Goal: Task Accomplishment & Management: Manage account settings

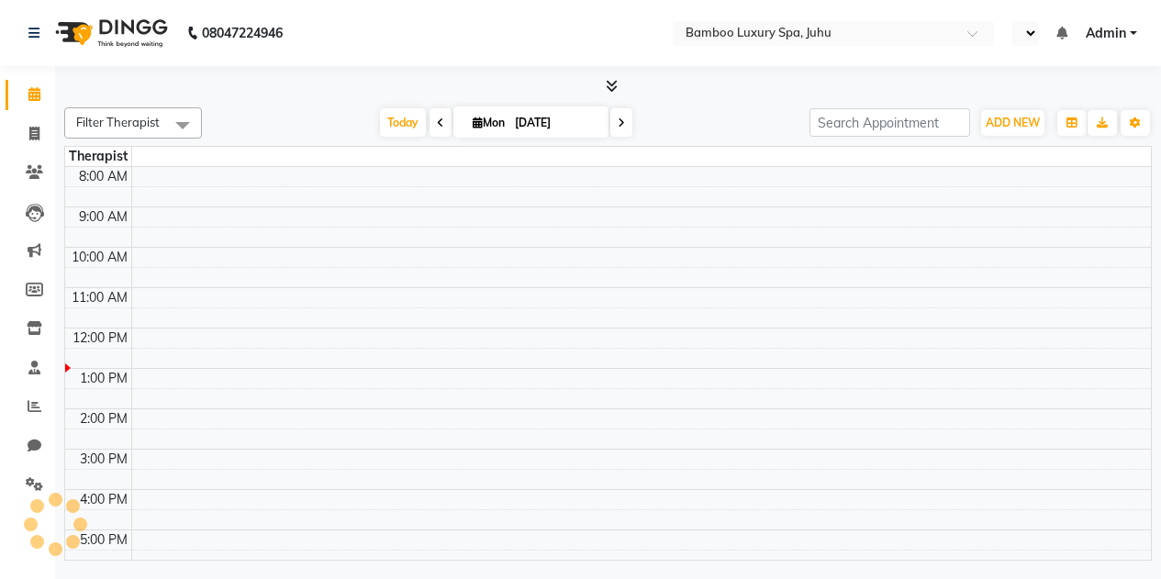
select select "en"
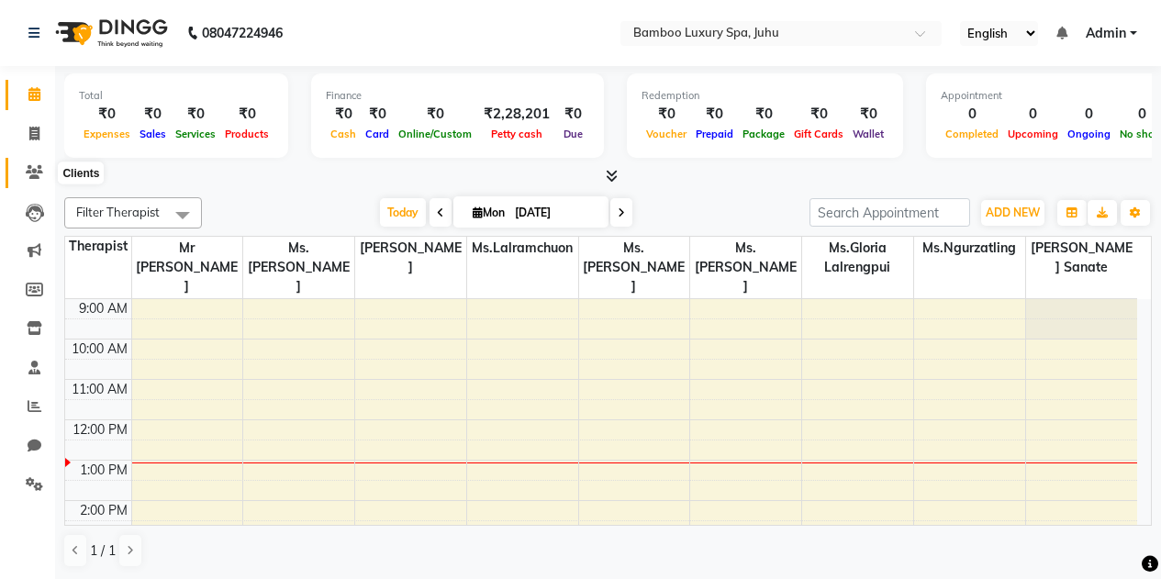
click at [37, 174] on icon at bounding box center [34, 172] width 17 height 14
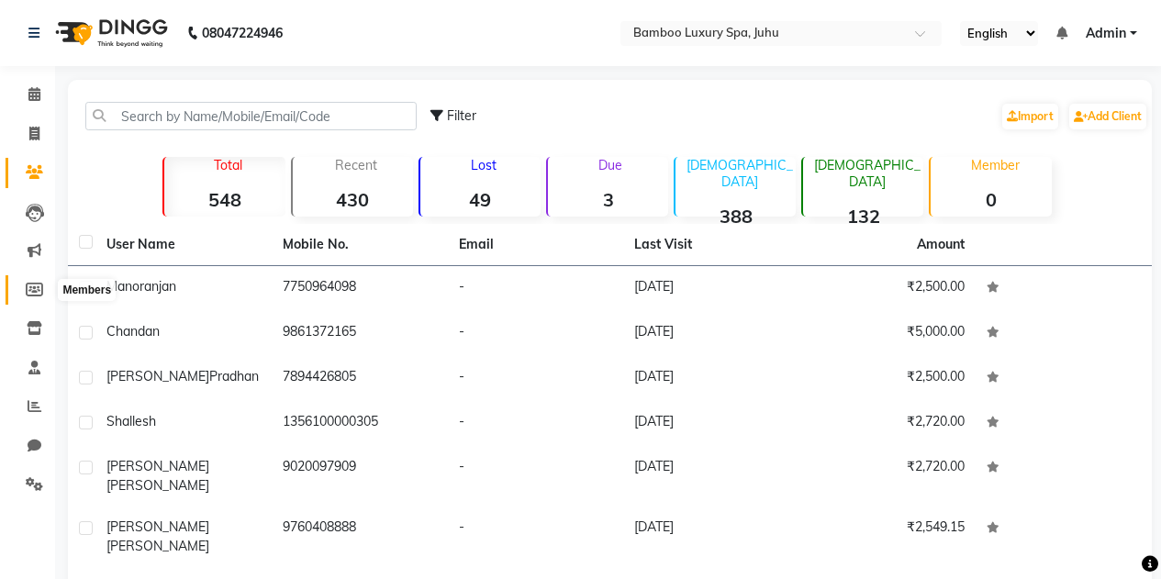
click at [29, 286] on icon at bounding box center [34, 290] width 17 height 14
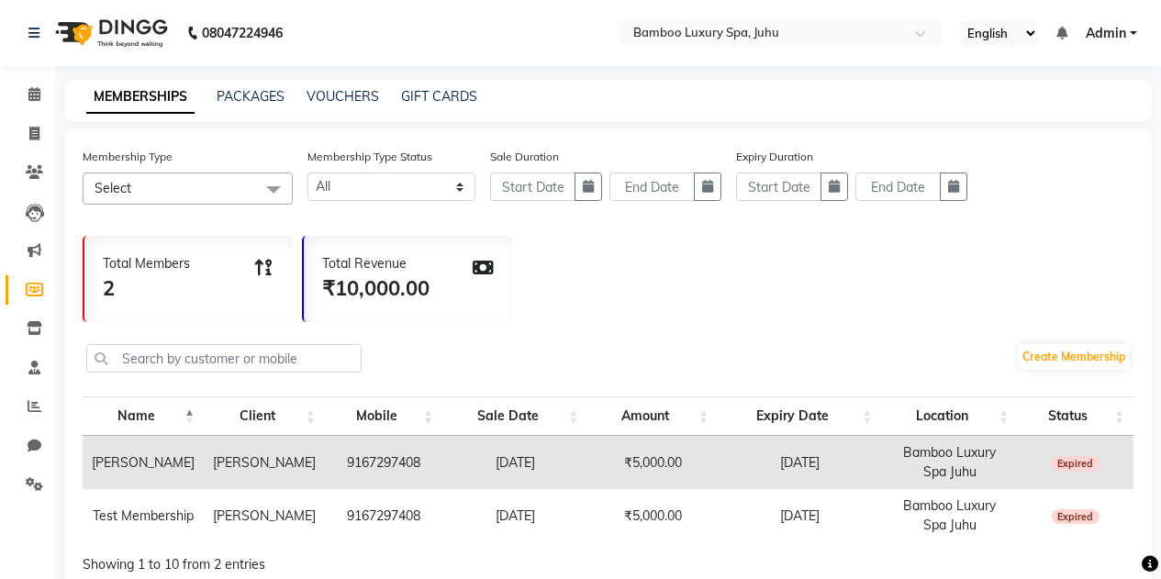
click at [270, 188] on span at bounding box center [273, 190] width 37 height 35
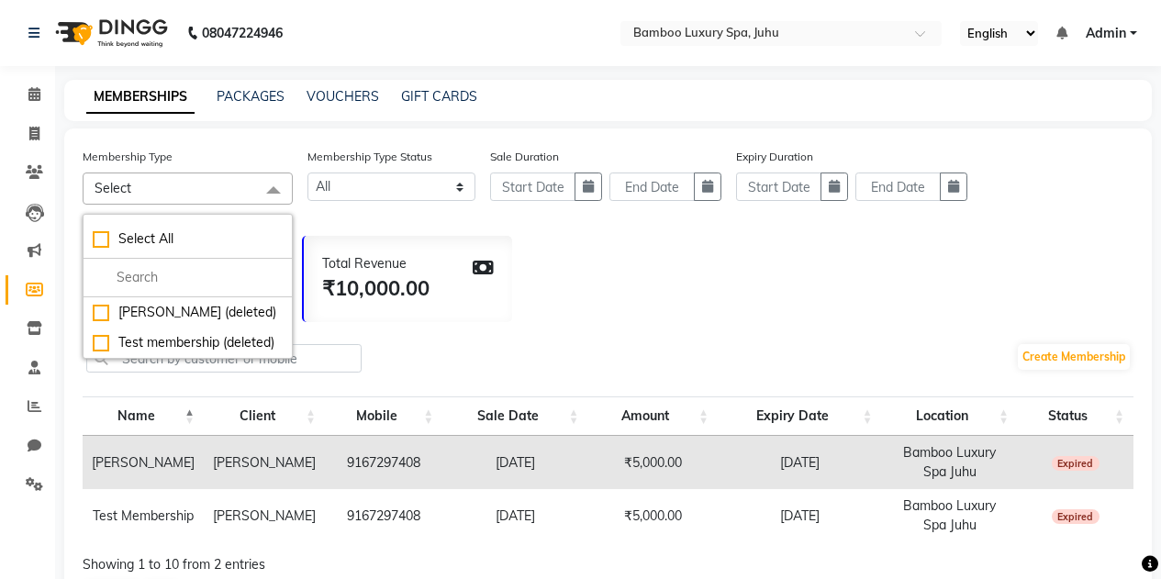
click at [737, 299] on div "Total Members 2 Total Revenue ₹10,000.00" at bounding box center [608, 274] width 1051 height 95
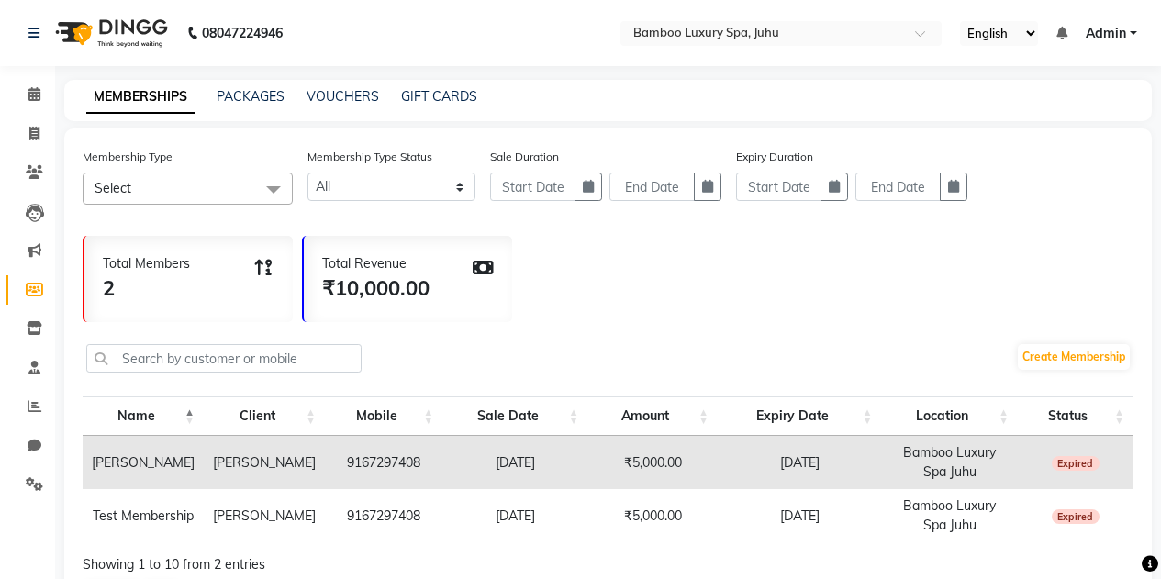
click at [243, 191] on span "Select" at bounding box center [188, 189] width 210 height 32
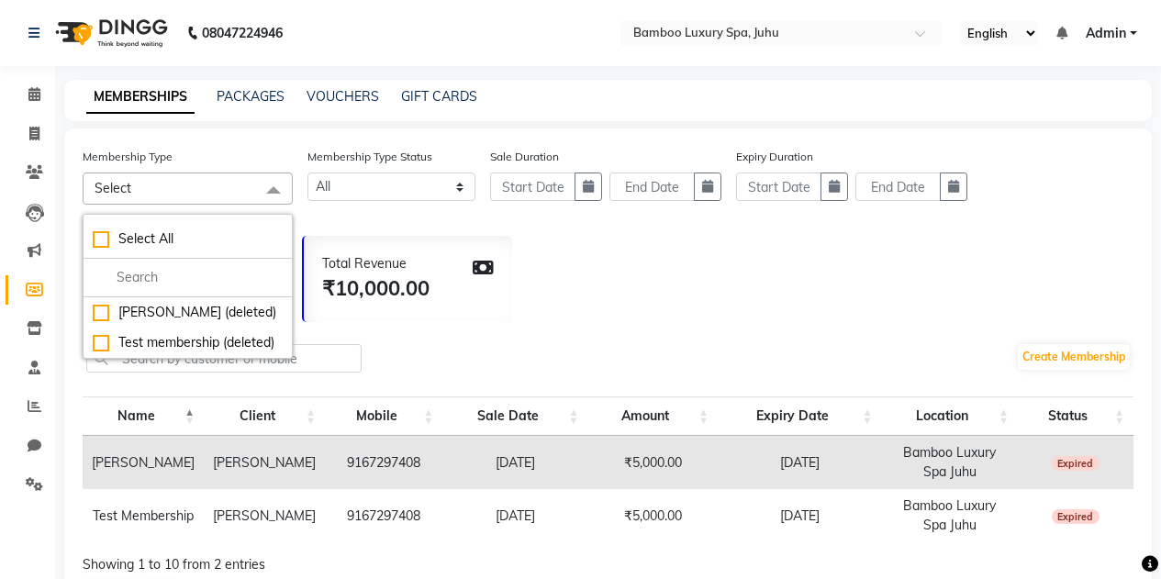
click at [189, 190] on span "Select" at bounding box center [188, 189] width 210 height 32
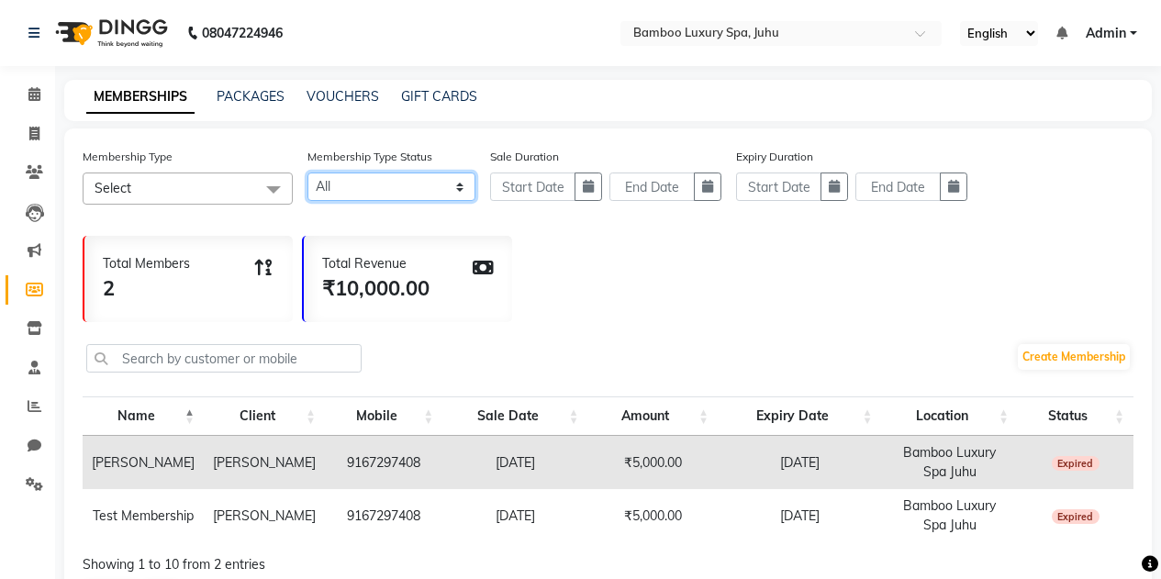
click at [455, 193] on select "Active Expired All" at bounding box center [392, 187] width 168 height 28
select select "true"
click at [308, 173] on select "Active Expired All" at bounding box center [392, 187] width 168 height 28
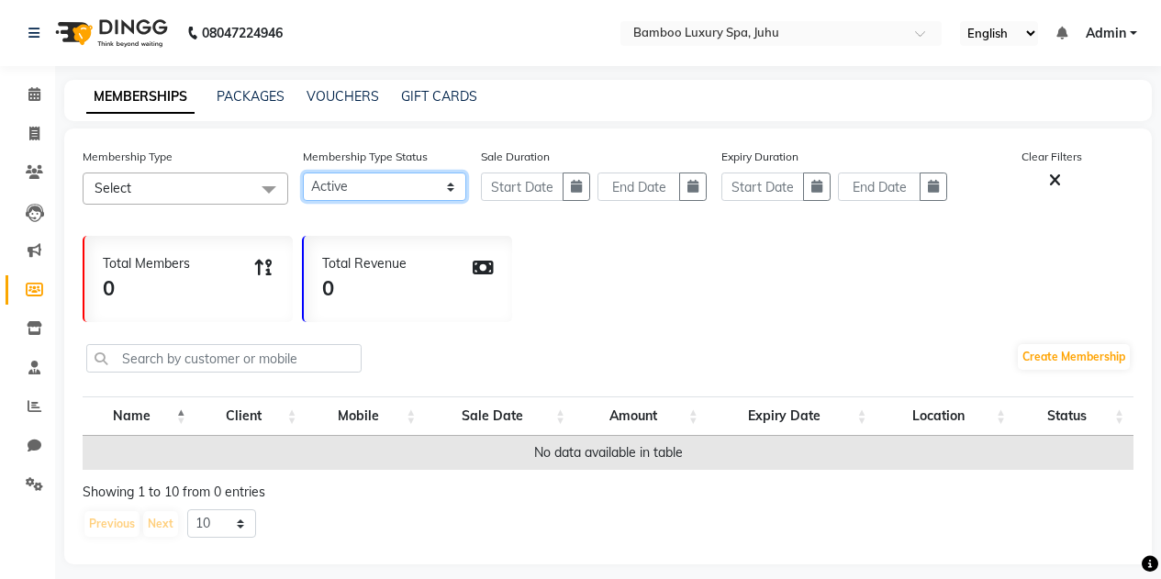
click at [444, 189] on select "Active Expired All" at bounding box center [385, 187] width 164 height 28
select select
click at [303, 173] on select "Active Expired All" at bounding box center [385, 187] width 164 height 28
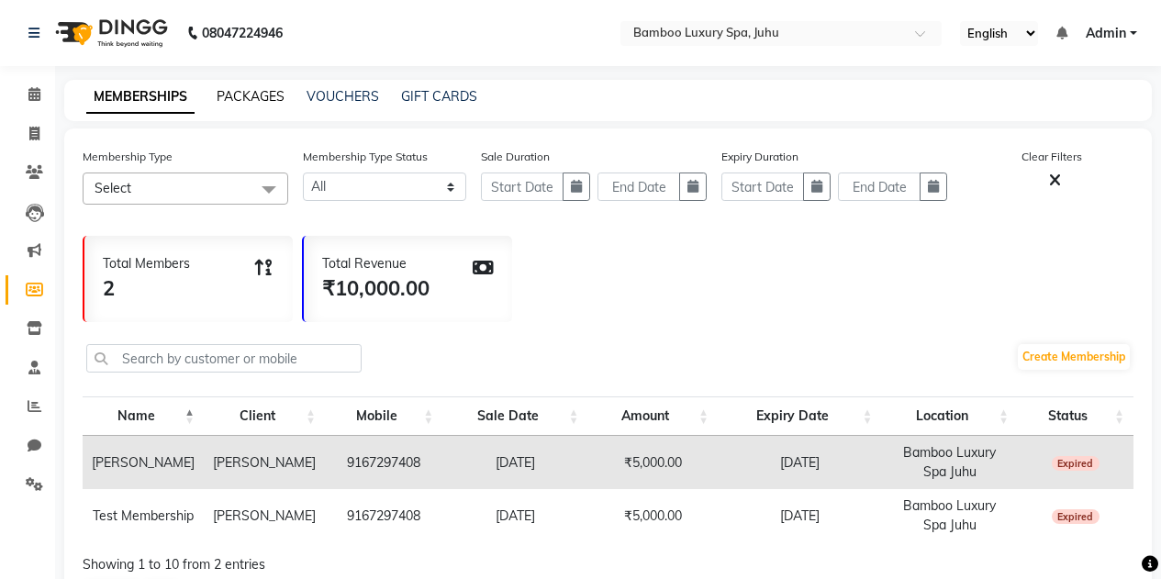
click at [236, 102] on link "PACKAGES" at bounding box center [251, 96] width 68 height 17
select select
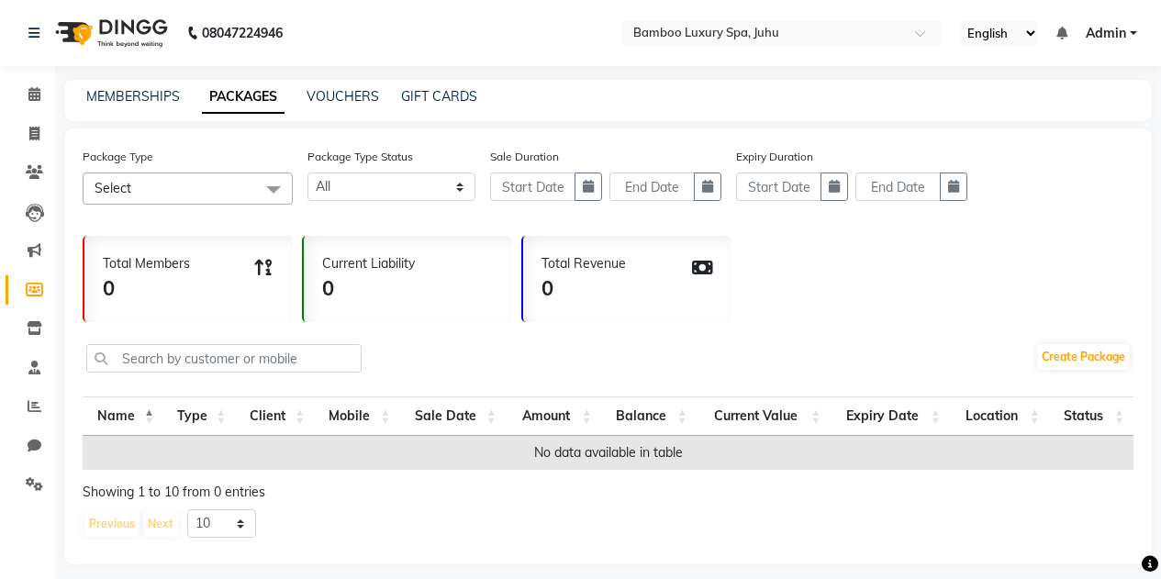
scroll to position [13, 0]
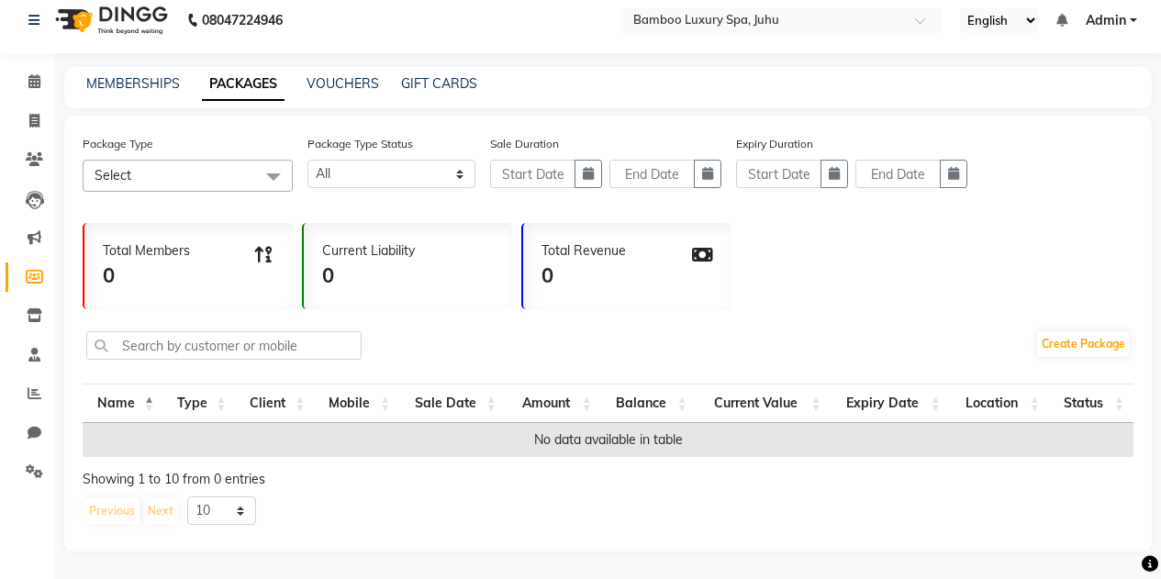
click at [281, 170] on span at bounding box center [273, 177] width 37 height 35
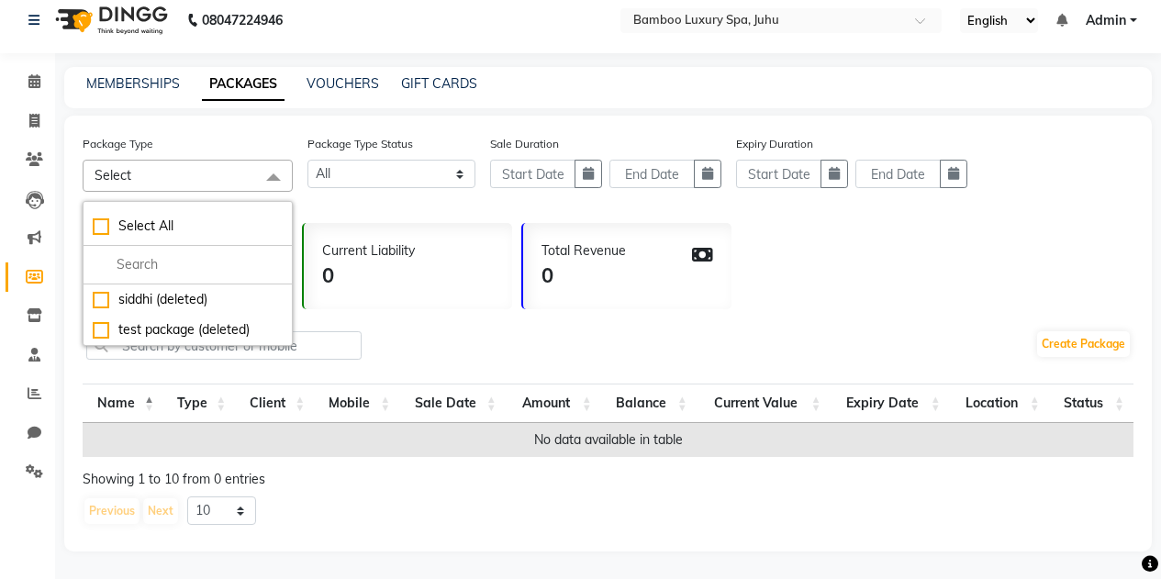
click at [164, 165] on span "Select" at bounding box center [188, 176] width 210 height 32
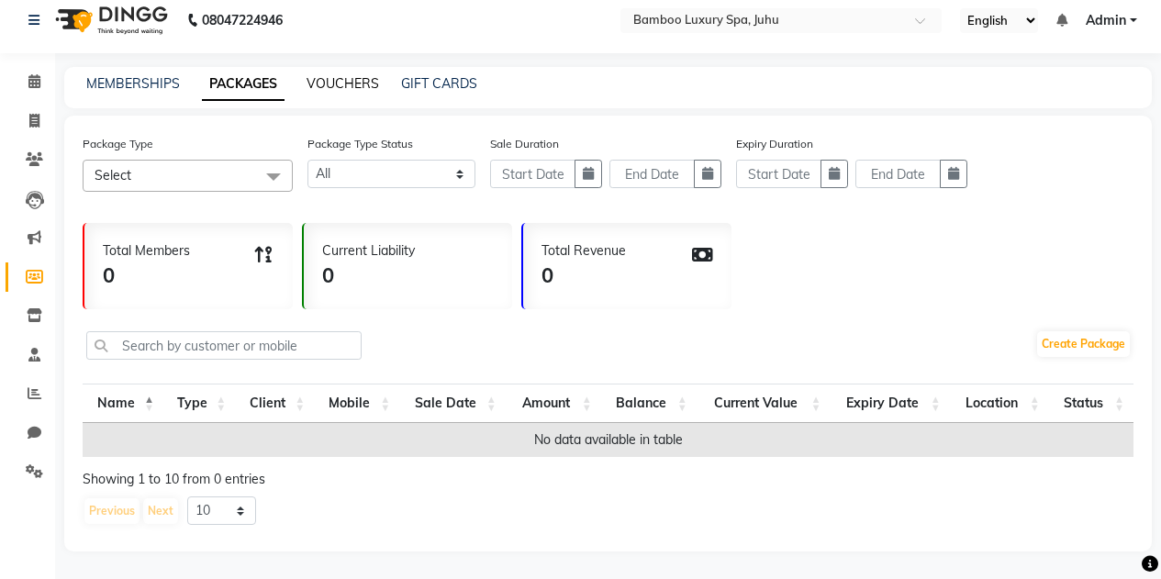
click at [322, 81] on link "VOUCHERS" at bounding box center [343, 83] width 73 height 17
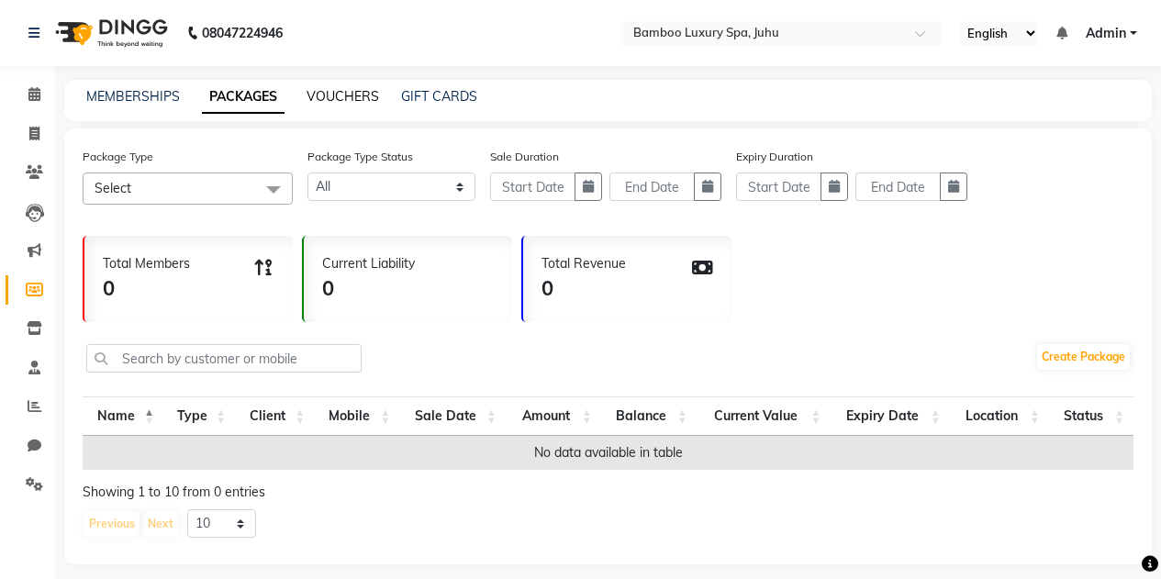
select select
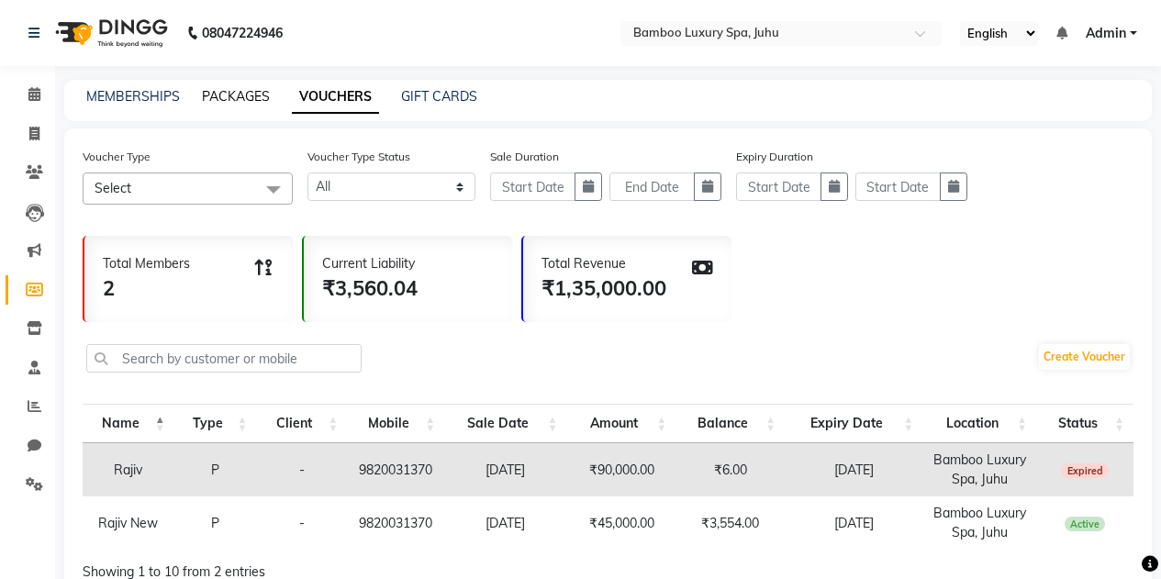
click at [222, 94] on link "PACKAGES" at bounding box center [236, 96] width 68 height 17
select select
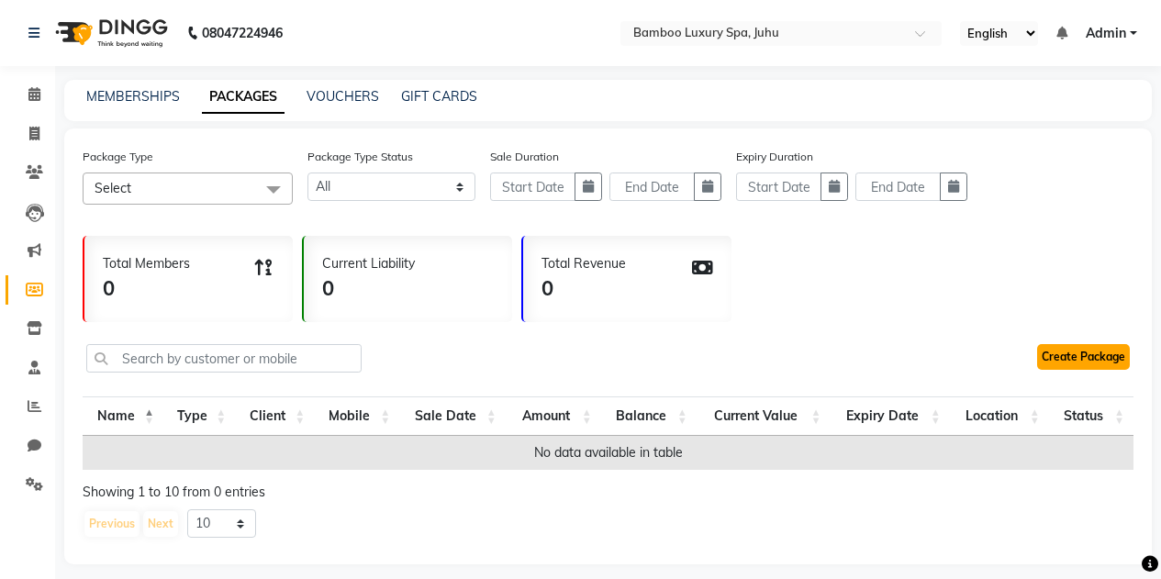
click at [1063, 361] on link "Create Package" at bounding box center [1083, 357] width 93 height 26
click at [342, 95] on link "VOUCHERS" at bounding box center [343, 96] width 73 height 17
select select
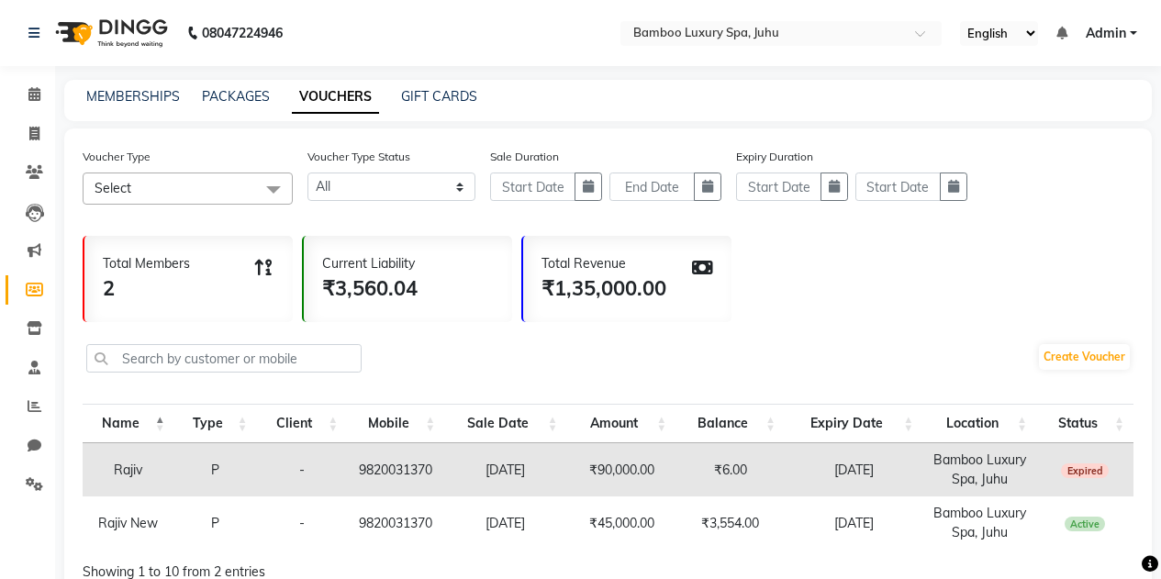
click at [273, 191] on span at bounding box center [273, 190] width 37 height 35
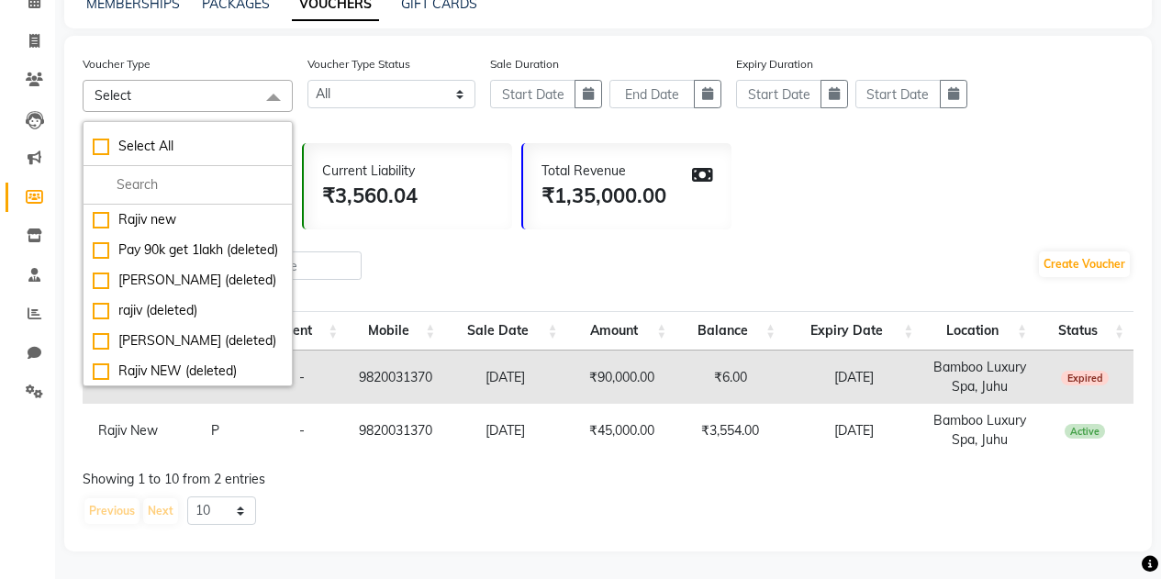
click at [270, 97] on span at bounding box center [273, 97] width 37 height 35
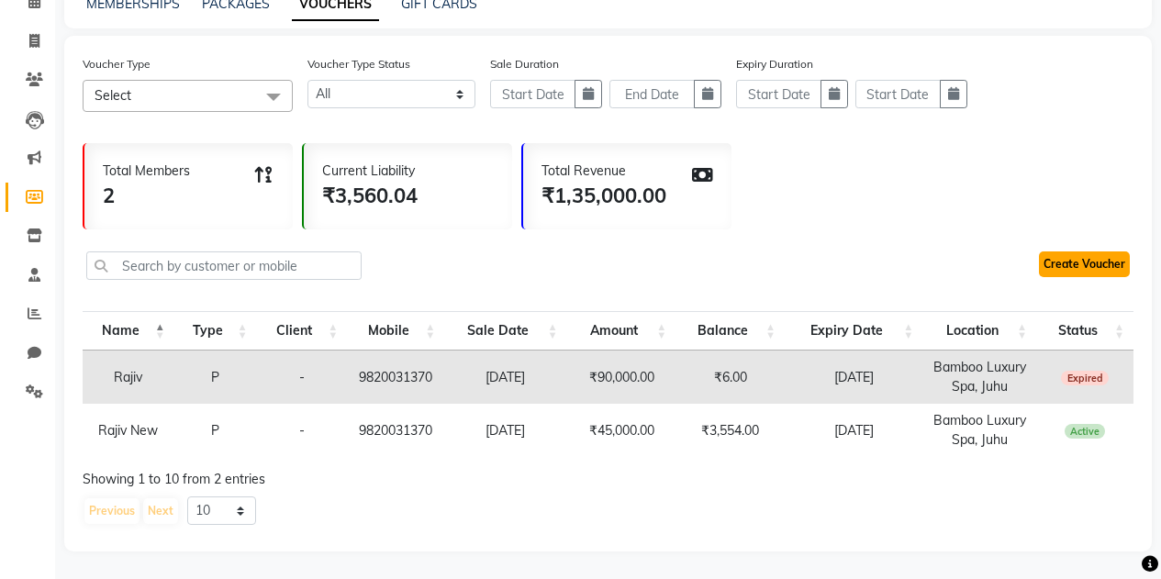
click at [1063, 257] on link "Create Voucher" at bounding box center [1084, 265] width 91 height 26
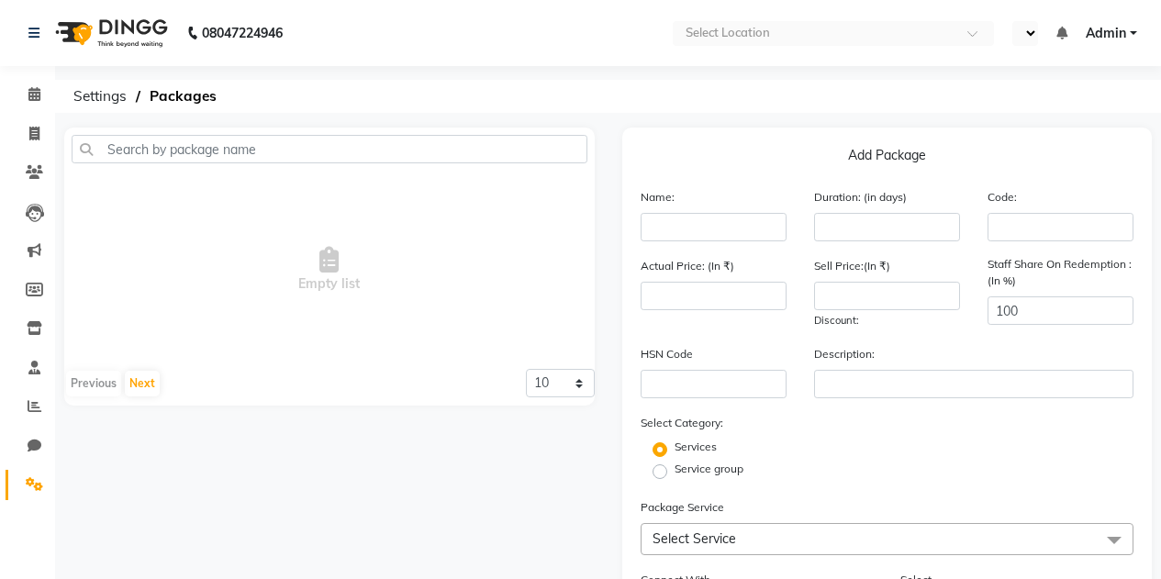
select select "en"
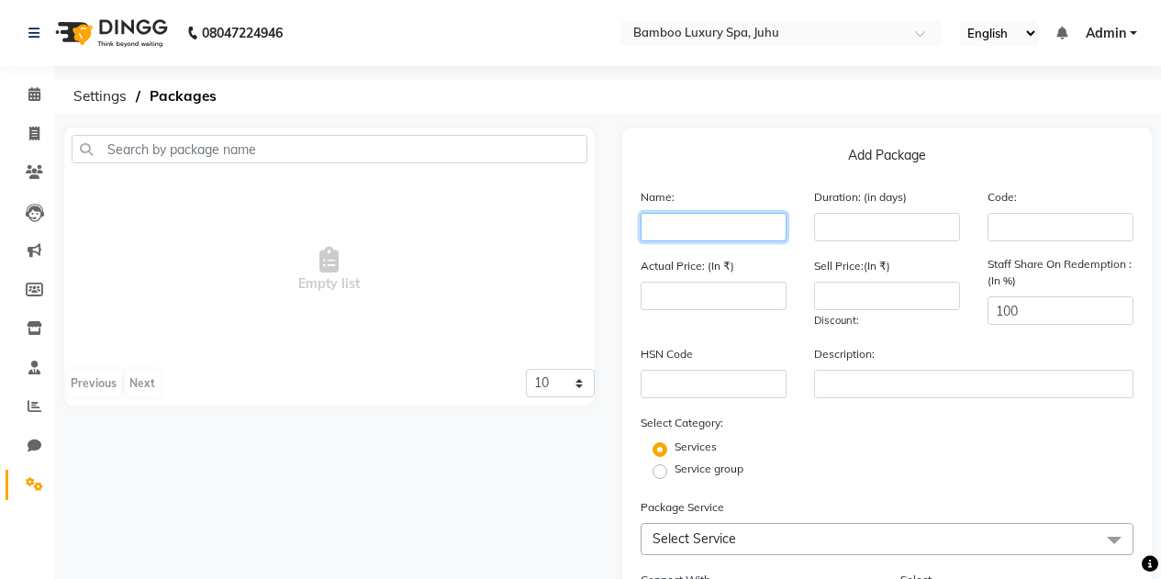
click at [671, 228] on input "text" at bounding box center [714, 227] width 146 height 28
type input "y"
click at [34, 40] on link at bounding box center [37, 32] width 18 height 51
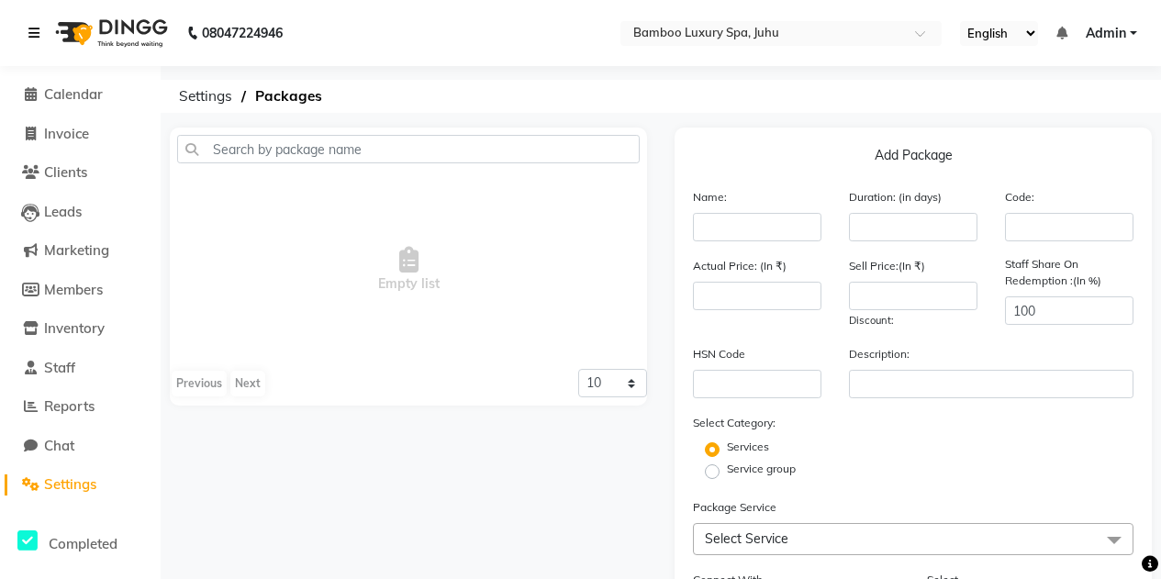
click at [34, 40] on link at bounding box center [37, 32] width 18 height 51
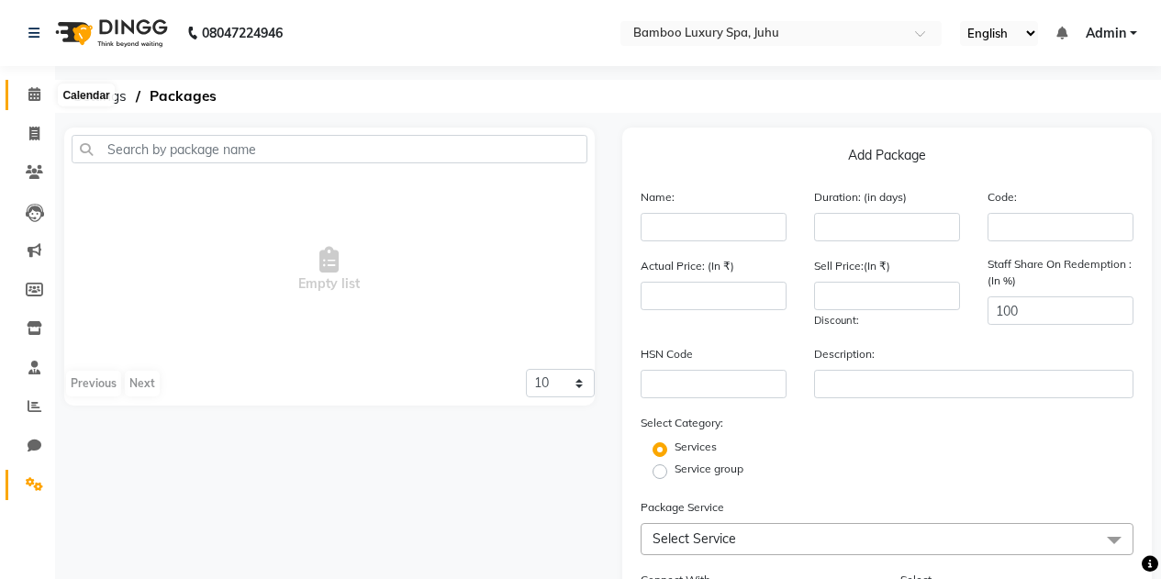
click at [35, 92] on icon at bounding box center [34, 94] width 12 height 14
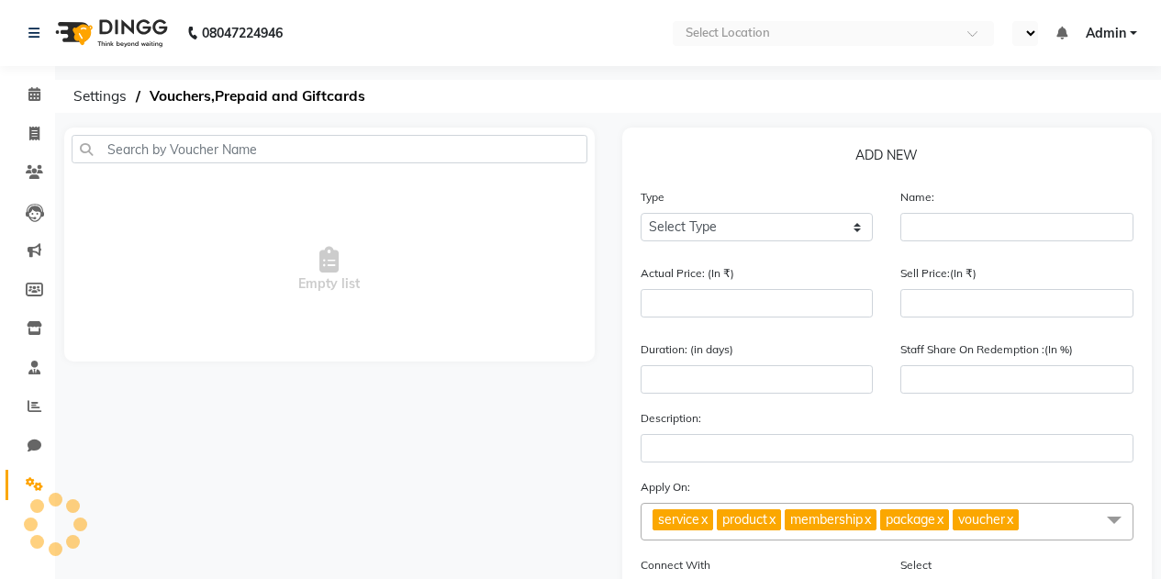
select select "en"
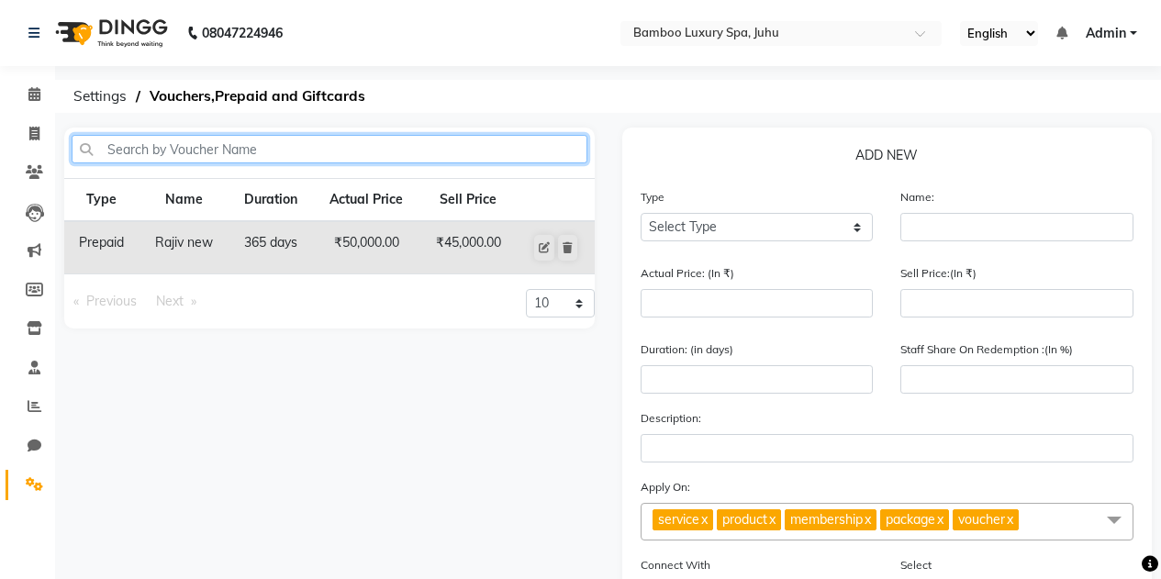
click at [203, 151] on input "text" at bounding box center [330, 149] width 516 height 28
type input "y"
click at [203, 153] on input "text" at bounding box center [330, 149] width 516 height 28
type input "y"
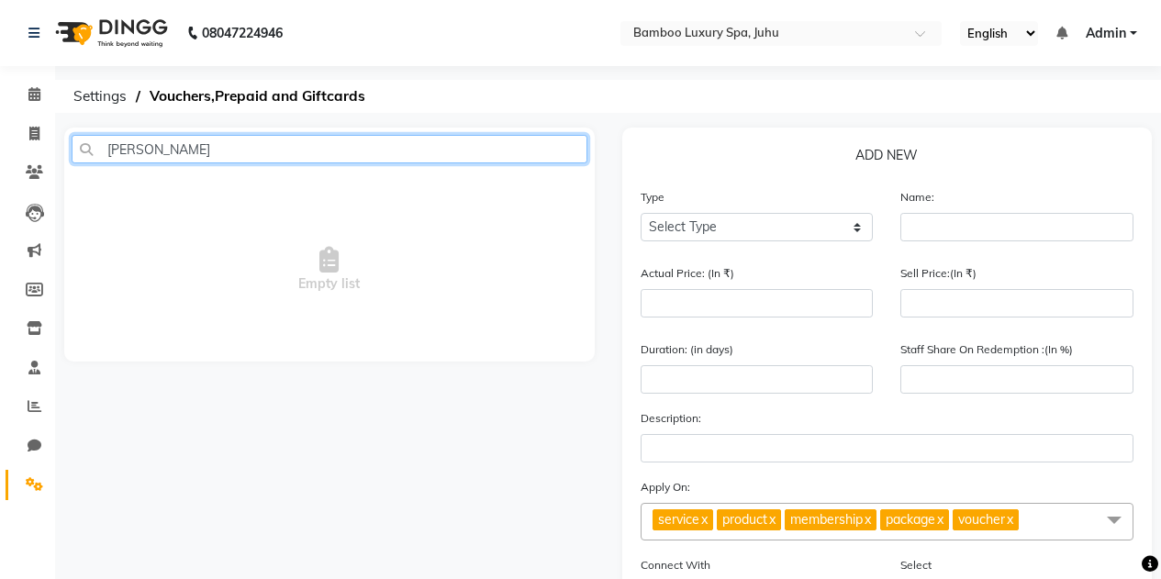
type input "[PERSON_NAME]"
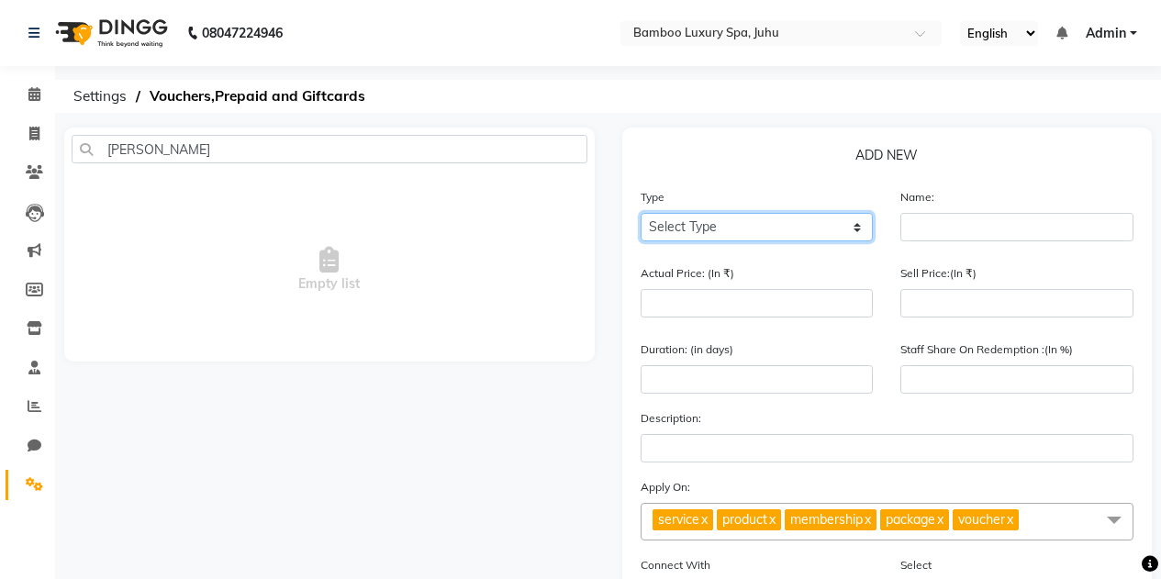
click at [713, 230] on select "Select Type Voucher Prepaid Gift Card" at bounding box center [757, 227] width 233 height 28
select select "P"
click at [641, 213] on select "Select Type Voucher Prepaid Gift Card" at bounding box center [757, 227] width 233 height 28
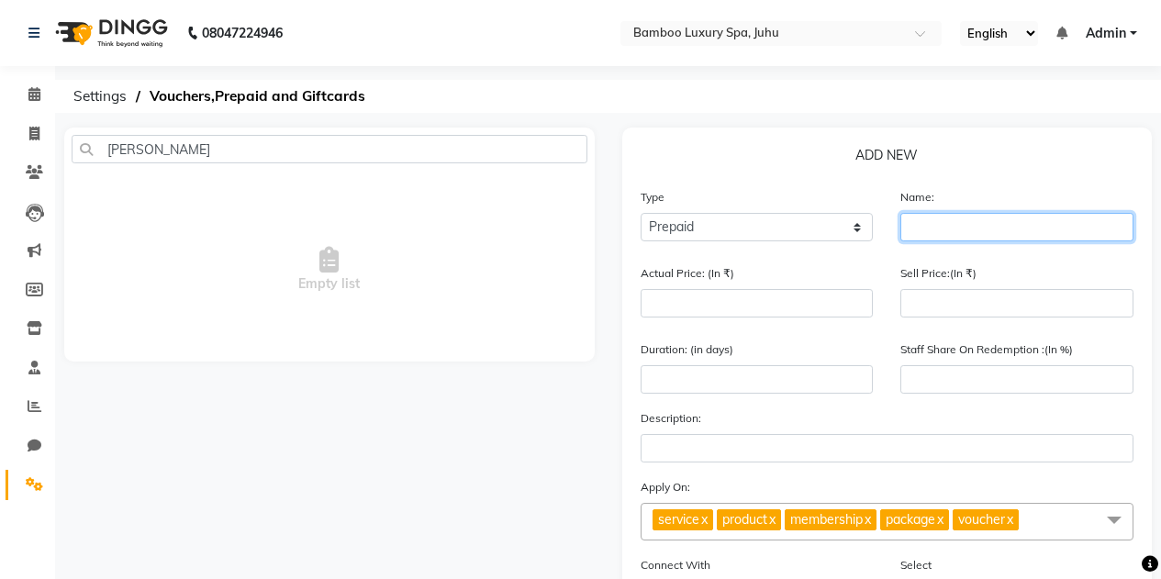
click at [922, 235] on input "text" at bounding box center [1017, 227] width 233 height 28
type input "[PERSON_NAME]"
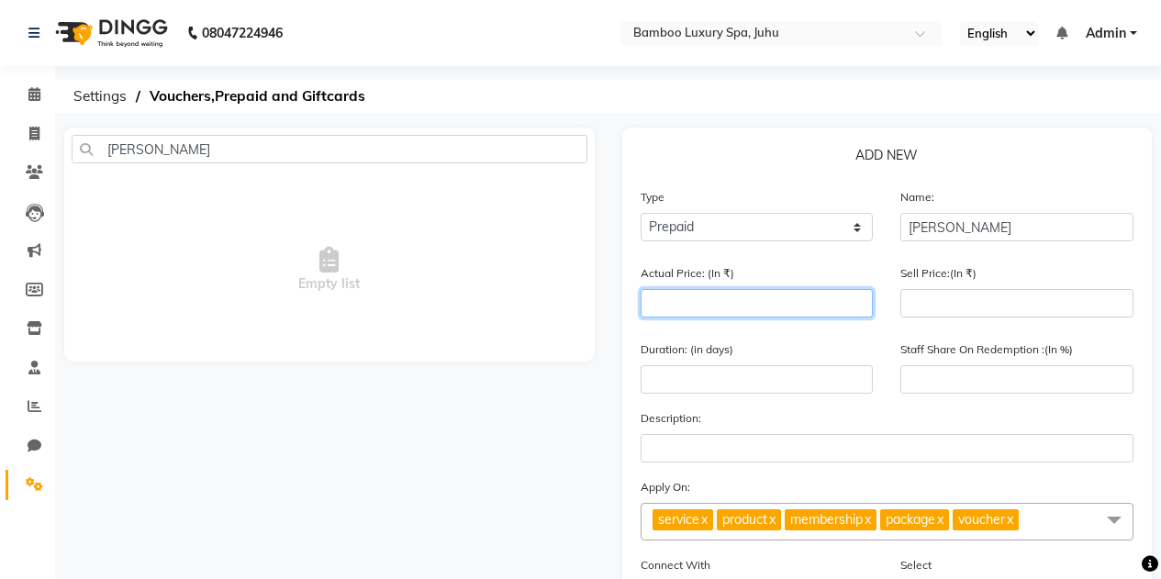
click at [679, 306] on input "number" at bounding box center [757, 303] width 233 height 28
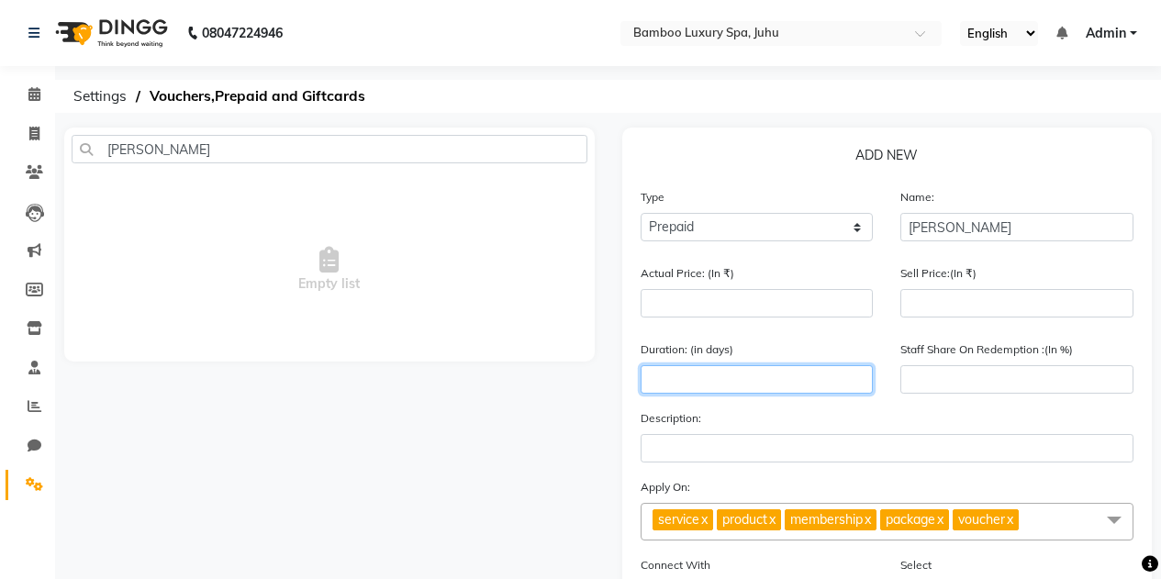
click at [698, 376] on input "number" at bounding box center [757, 379] width 233 height 28
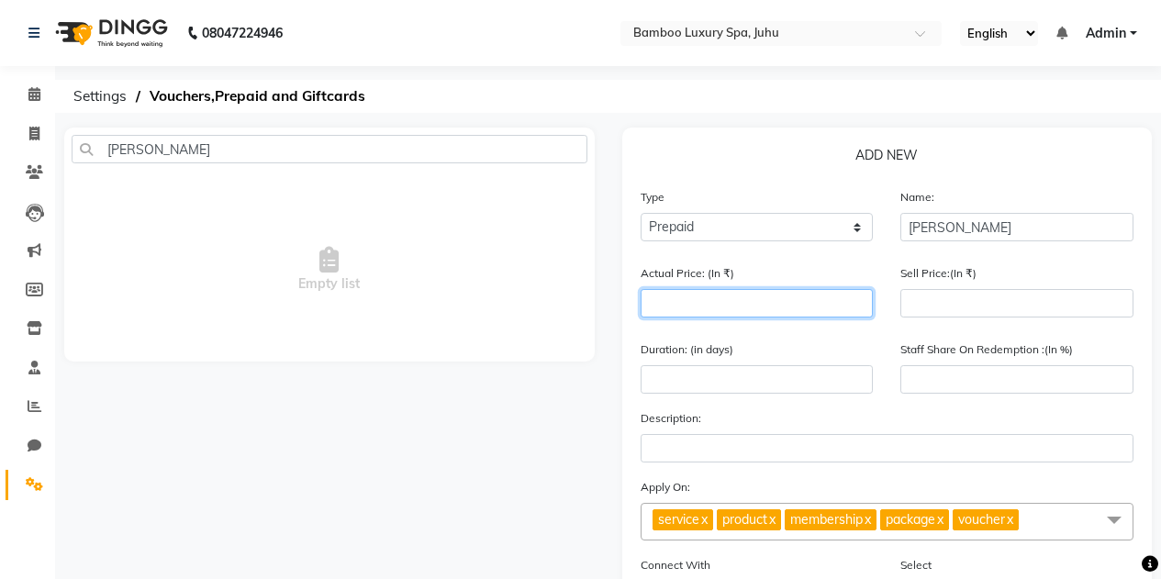
click at [707, 300] on input "number" at bounding box center [757, 303] width 233 height 28
type input "1"
type input "0"
type input "17994"
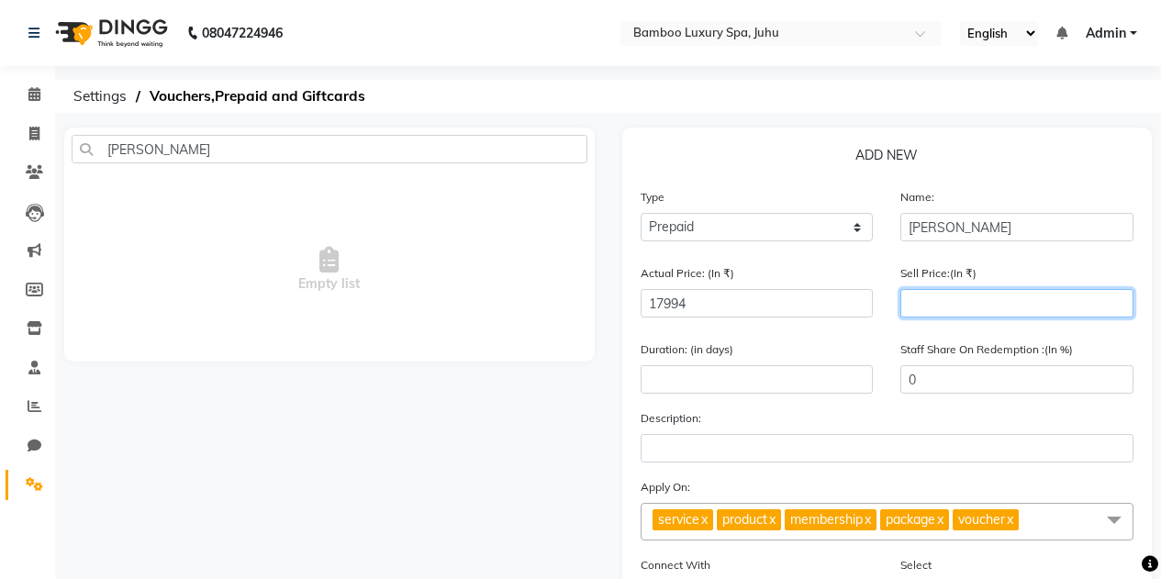
click at [931, 306] on input "number" at bounding box center [1017, 303] width 233 height 28
type input "150"
type input "1"
type input "1500"
type input "8"
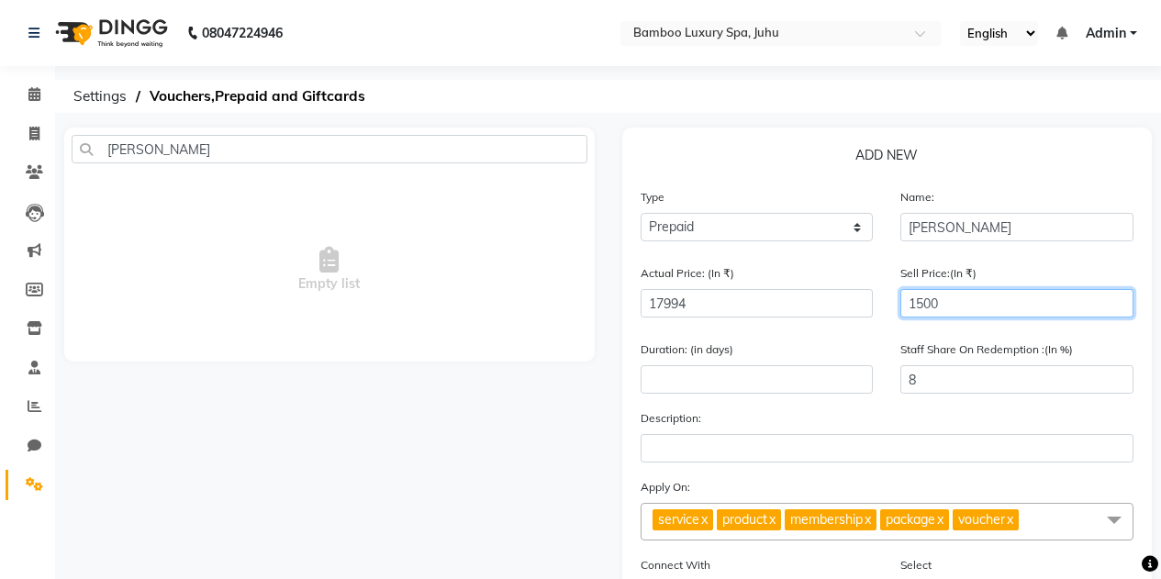
type input "15000"
type input "83"
type input "15000"
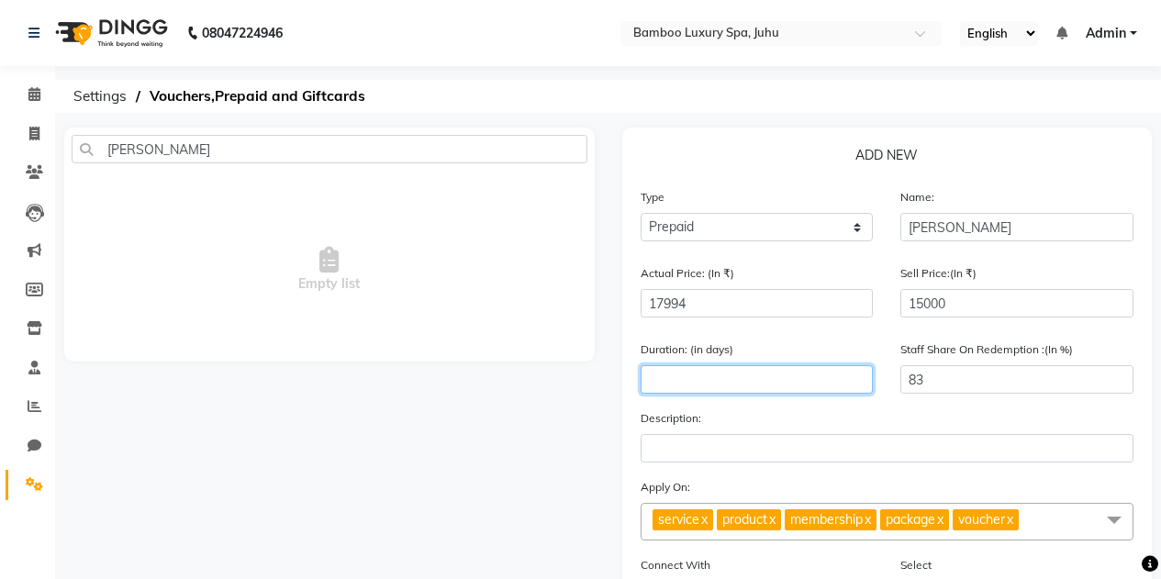
click at [692, 374] on input "number" at bounding box center [757, 379] width 233 height 28
type input "6"
type input "1"
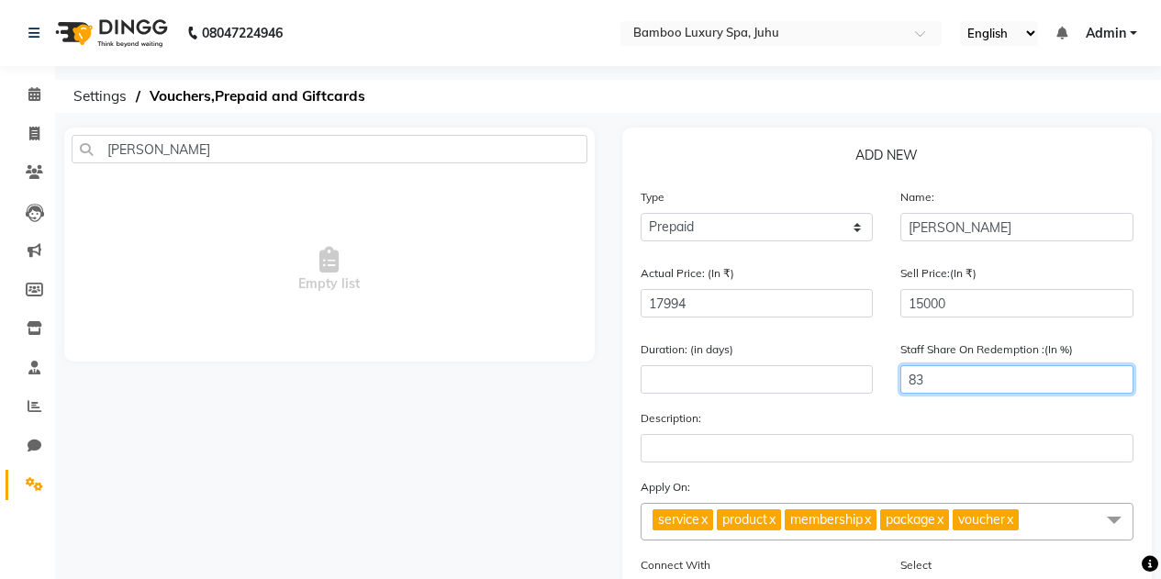
click at [958, 376] on input "83" at bounding box center [1017, 379] width 233 height 28
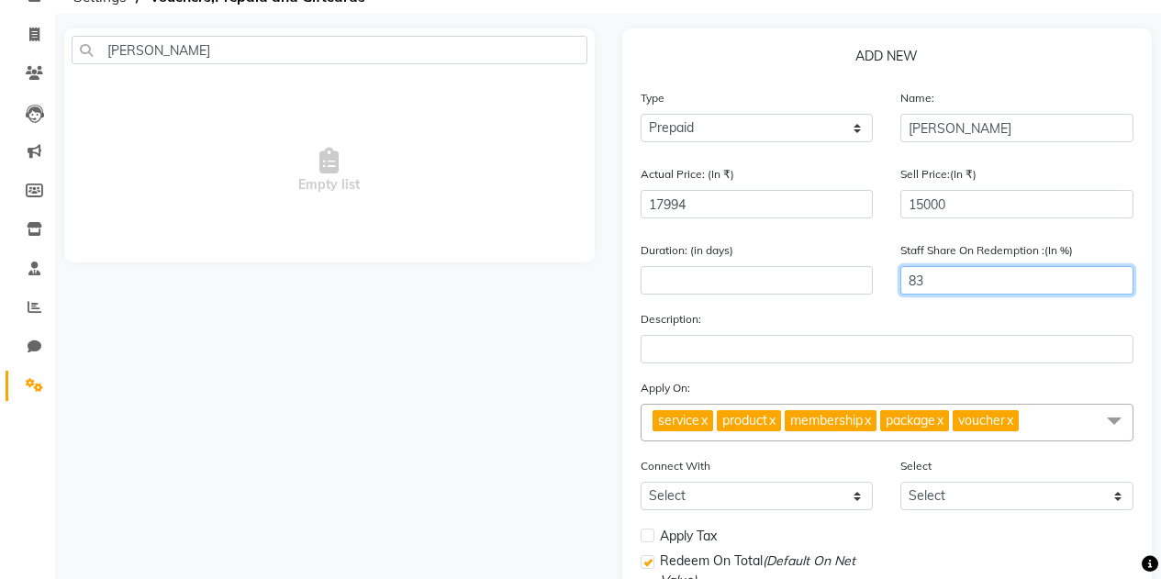
scroll to position [184, 0]
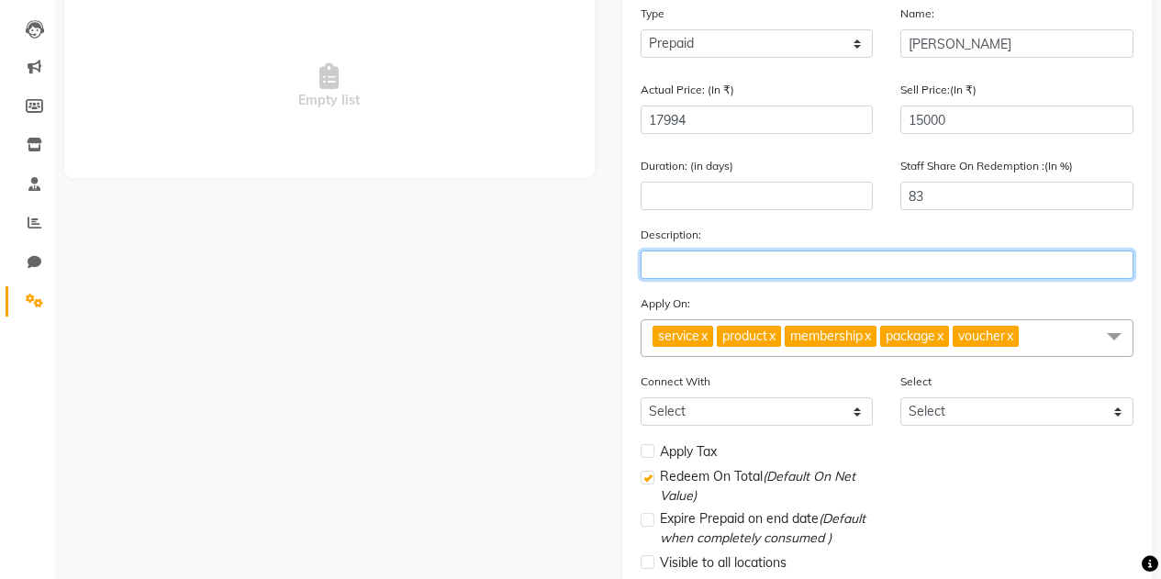
click at [700, 265] on input "text" at bounding box center [888, 265] width 494 height 28
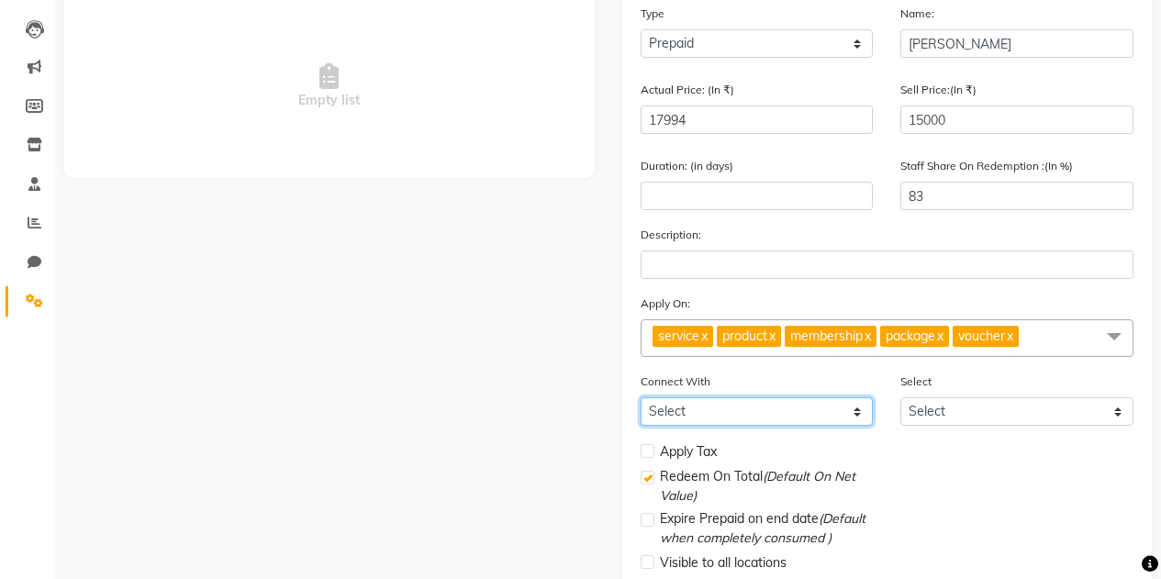
click at [853, 418] on select "Select Membership Package" at bounding box center [757, 412] width 233 height 28
select select "2: PK"
click at [641, 398] on select "Select Membership Package" at bounding box center [757, 412] width 233 height 28
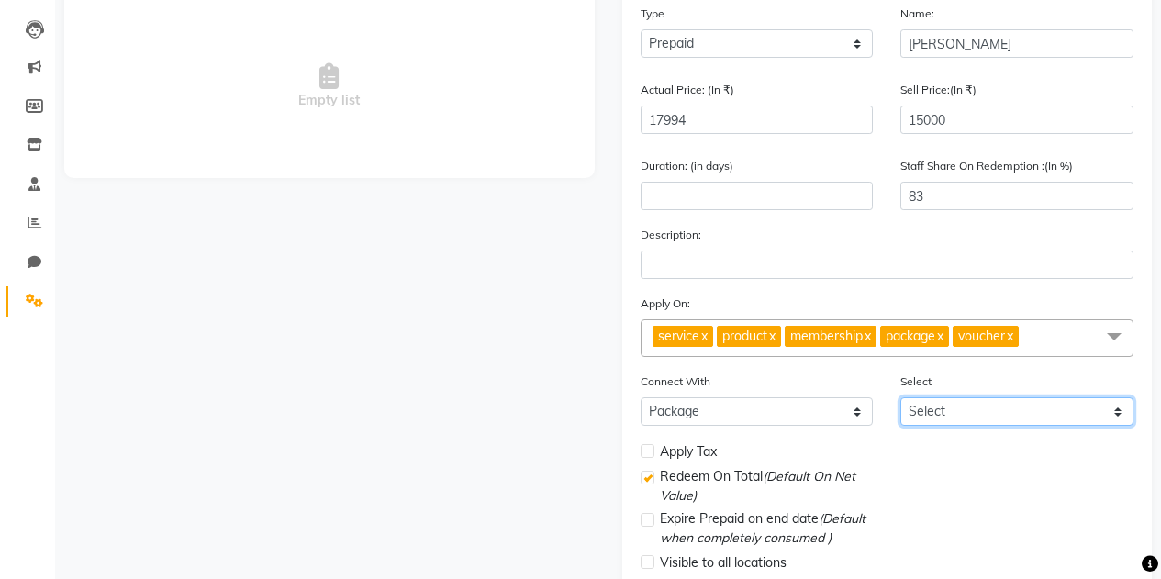
click at [1044, 410] on select "Select" at bounding box center [1017, 412] width 233 height 28
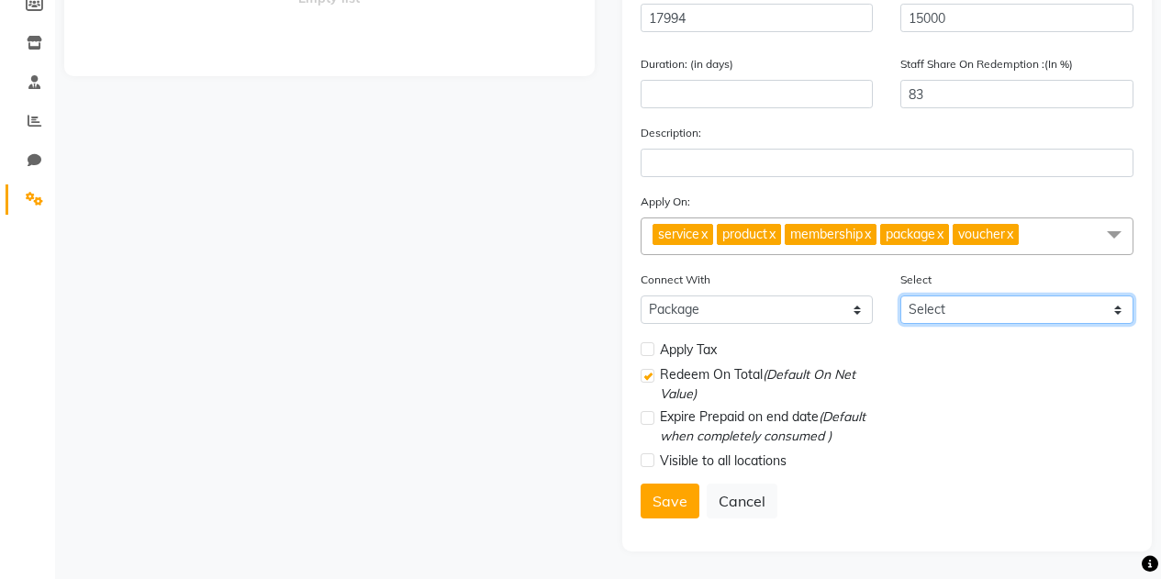
scroll to position [286, 0]
click at [653, 420] on label at bounding box center [648, 418] width 14 height 14
click at [653, 420] on input "checkbox" at bounding box center [647, 419] width 12 height 12
checkbox input "true"
click at [650, 379] on label at bounding box center [648, 376] width 14 height 14
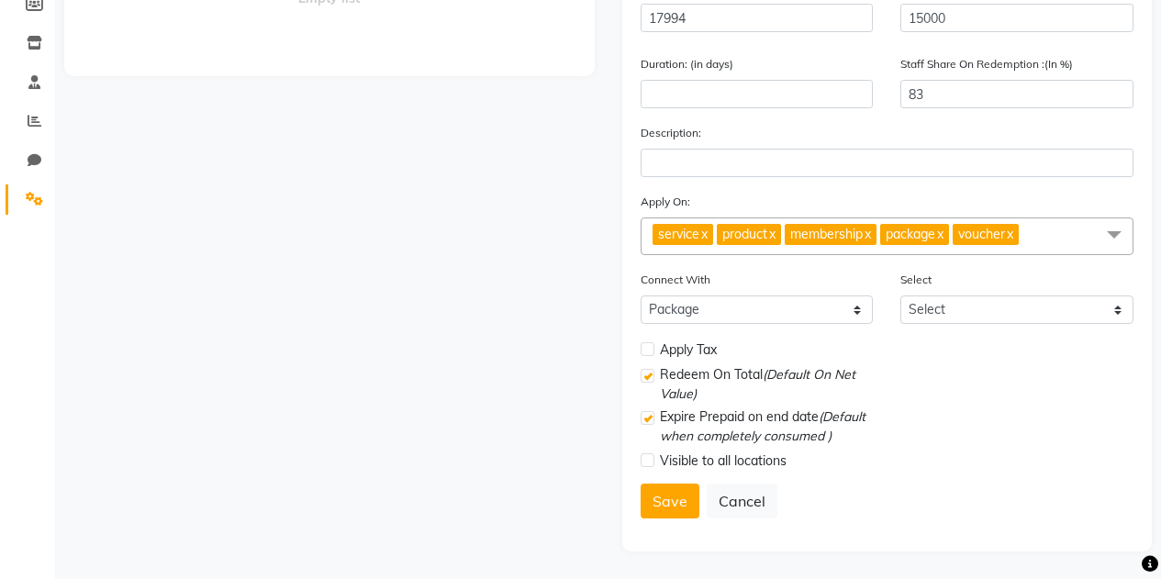
click at [650, 379] on input "checkbox" at bounding box center [647, 377] width 12 height 12
checkbox input "false"
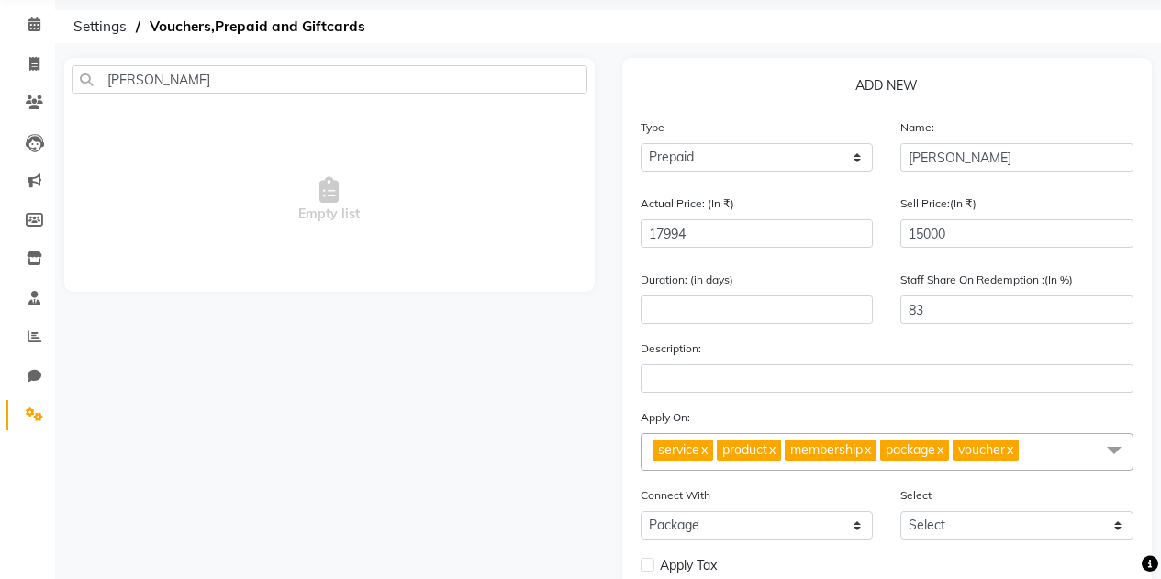
scroll to position [102, 0]
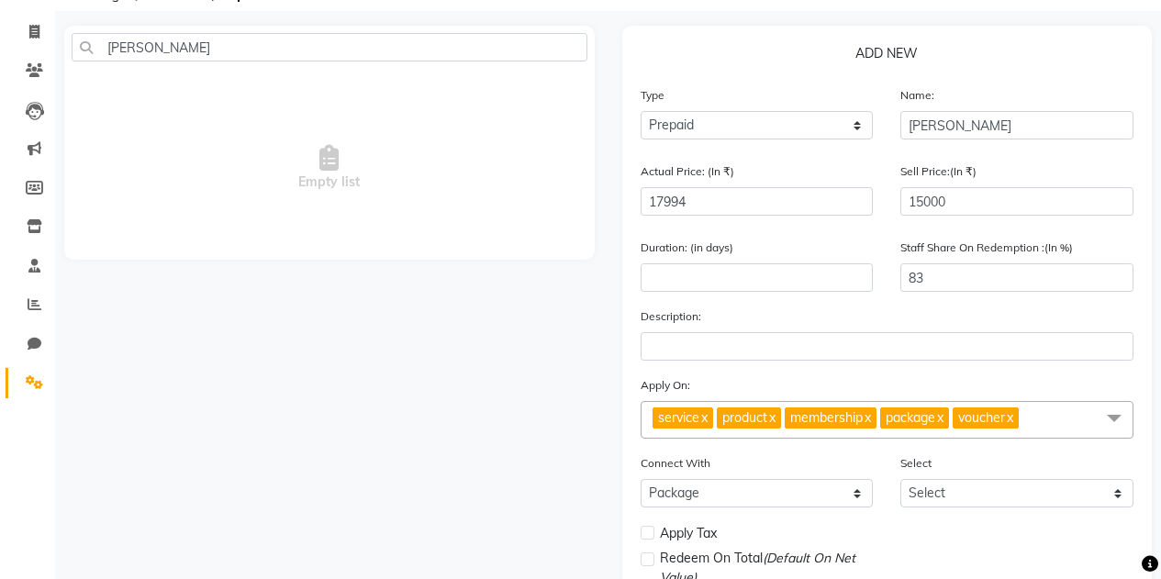
click at [1112, 410] on span at bounding box center [1114, 418] width 37 height 35
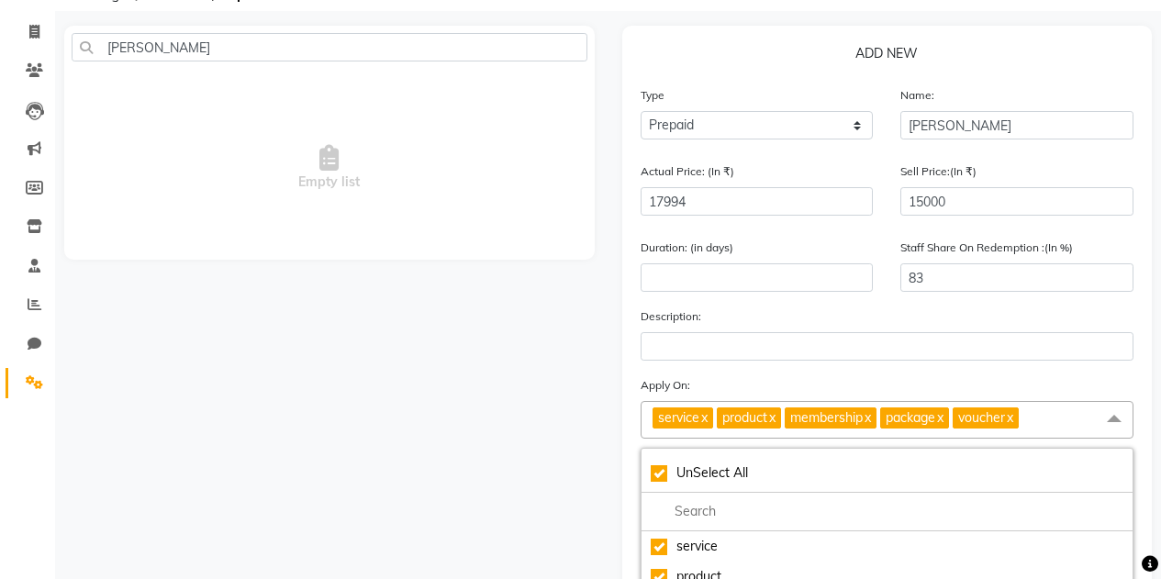
scroll to position [286, 0]
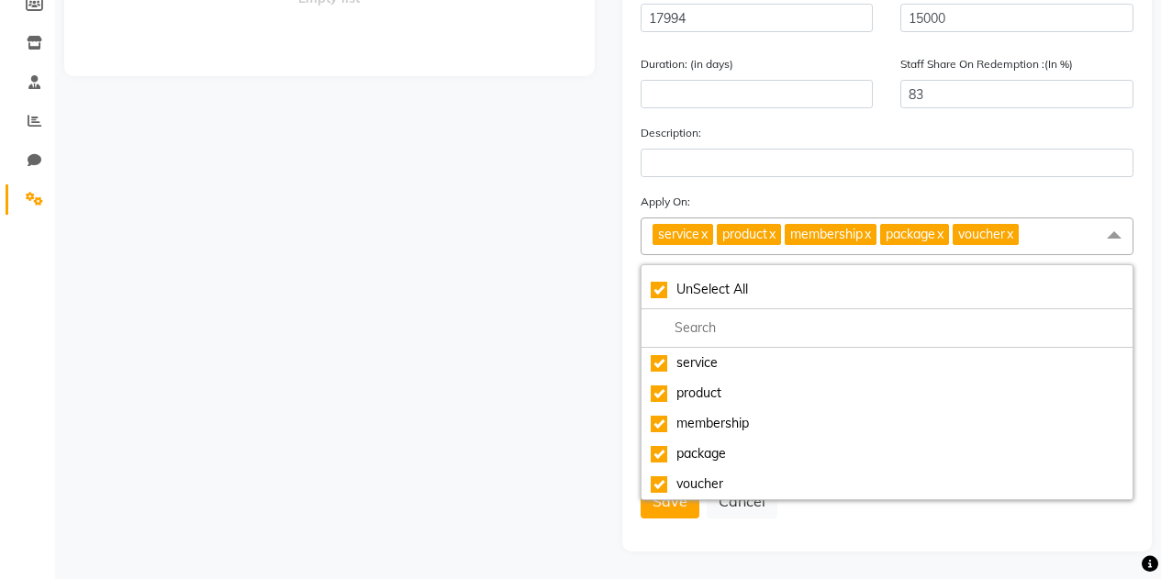
click at [1048, 188] on form "Type Select Type Voucher Prepaid Gift Card Name: [PERSON_NAME] Actual Price: (I…" at bounding box center [888, 218] width 494 height 632
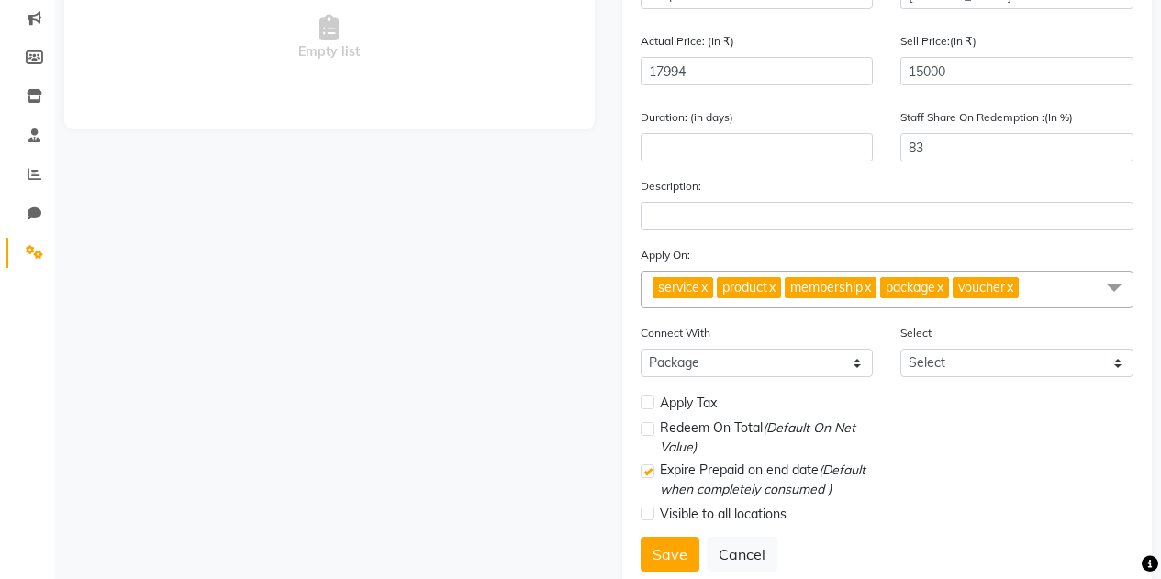
scroll to position [275, 0]
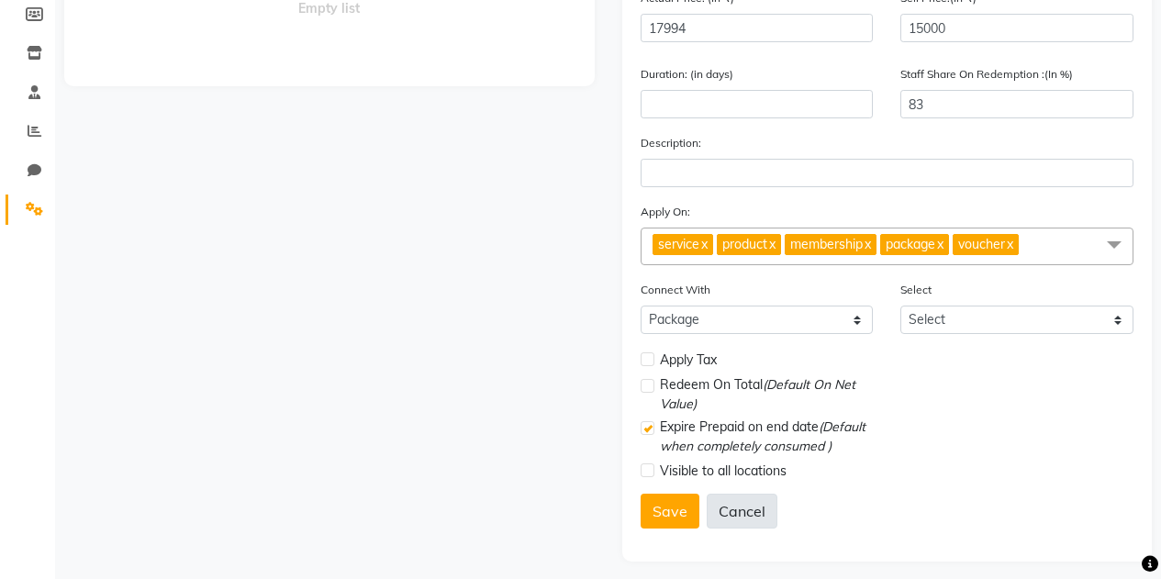
click at [744, 508] on button "Cancel" at bounding box center [742, 511] width 71 height 35
select select
checkbox input "false"
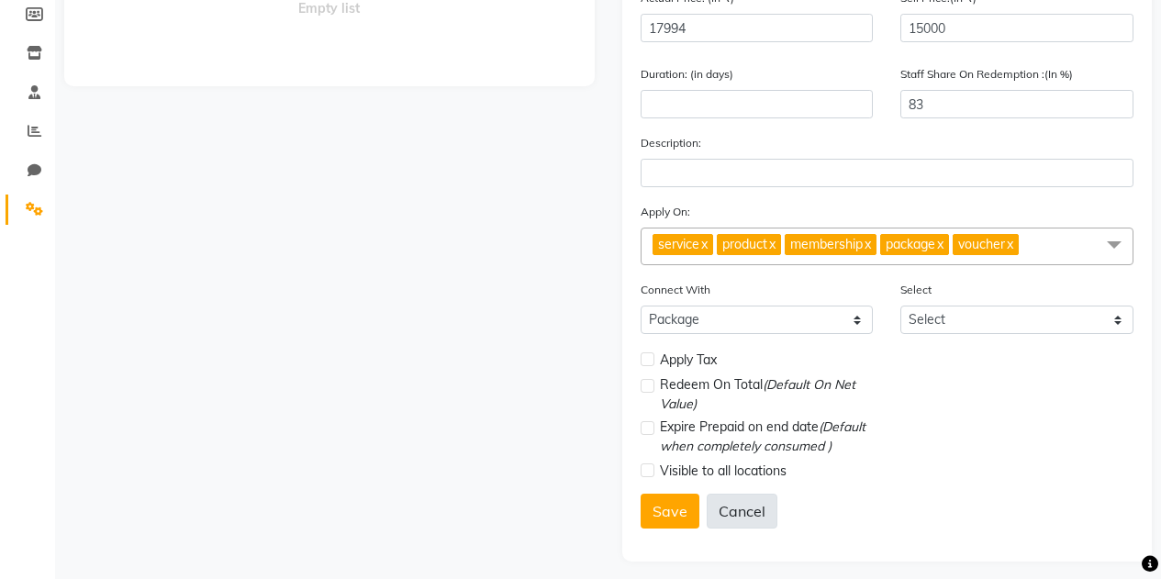
checkbox input "false"
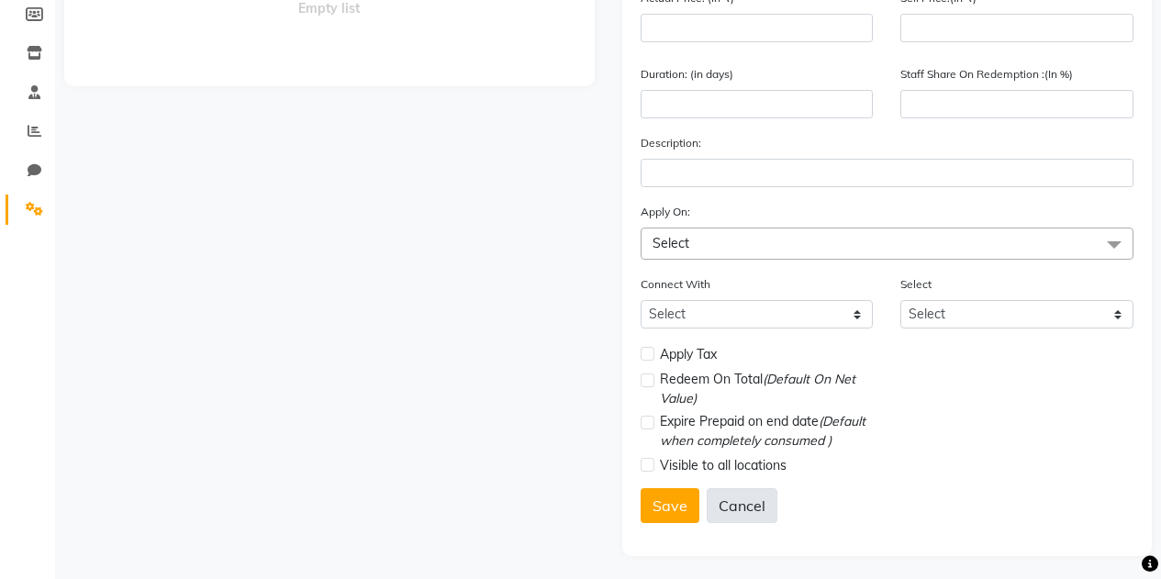
click at [744, 508] on button "Cancel" at bounding box center [742, 505] width 71 height 35
select select
checkbox input "false"
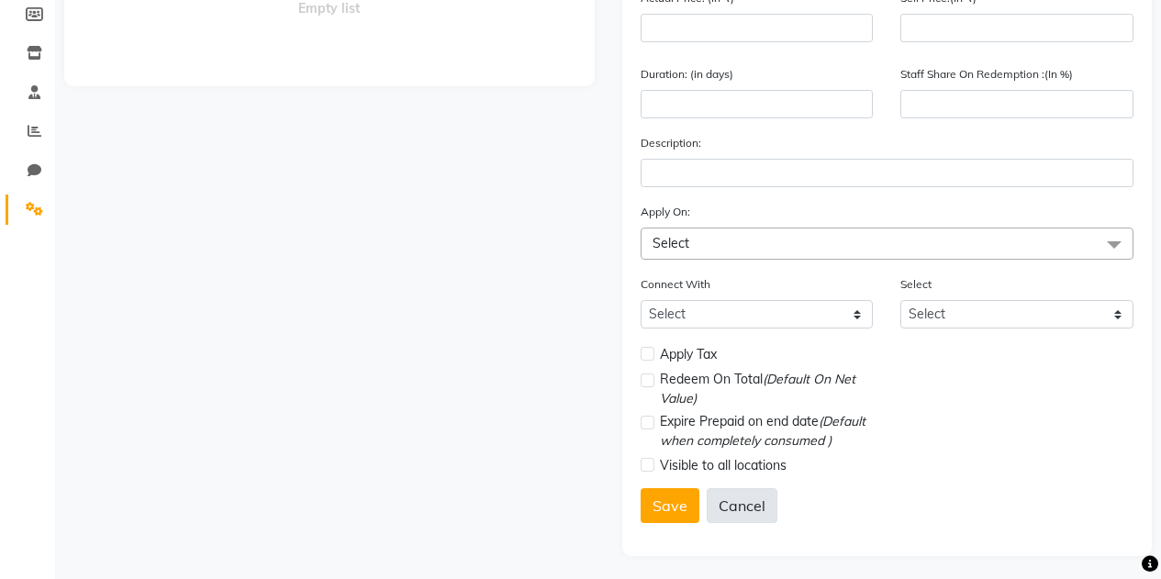
checkbox input "false"
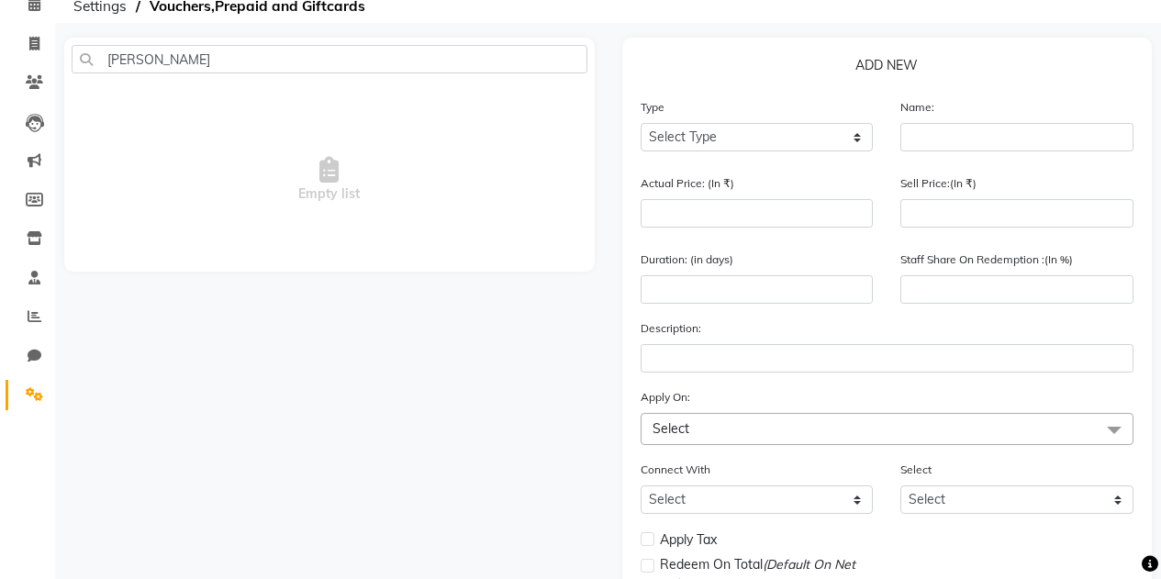
scroll to position [0, 0]
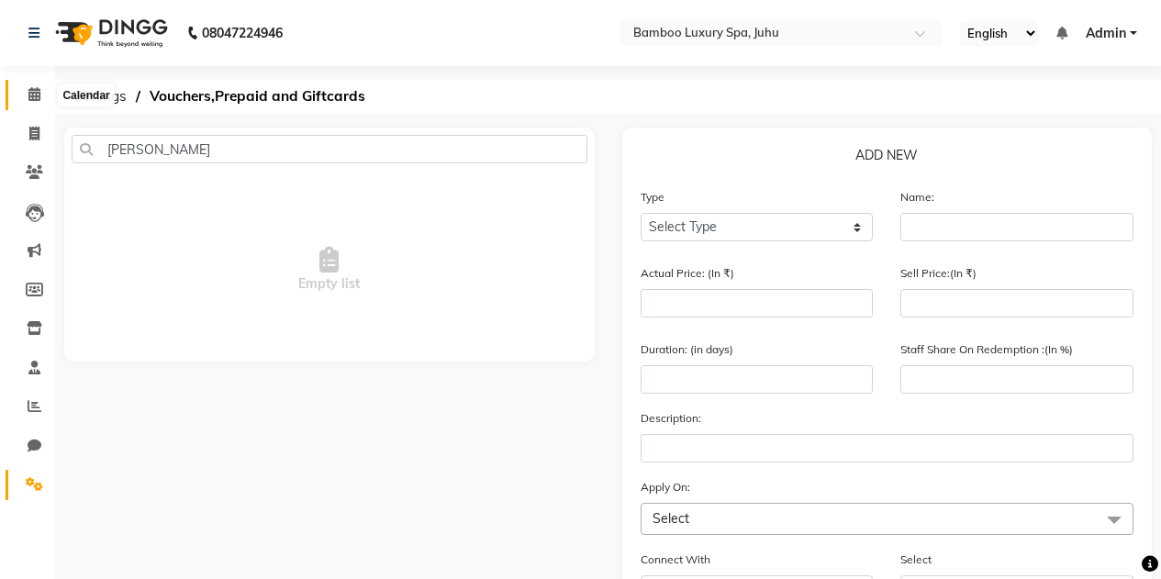
click at [28, 94] on span at bounding box center [34, 94] width 32 height 21
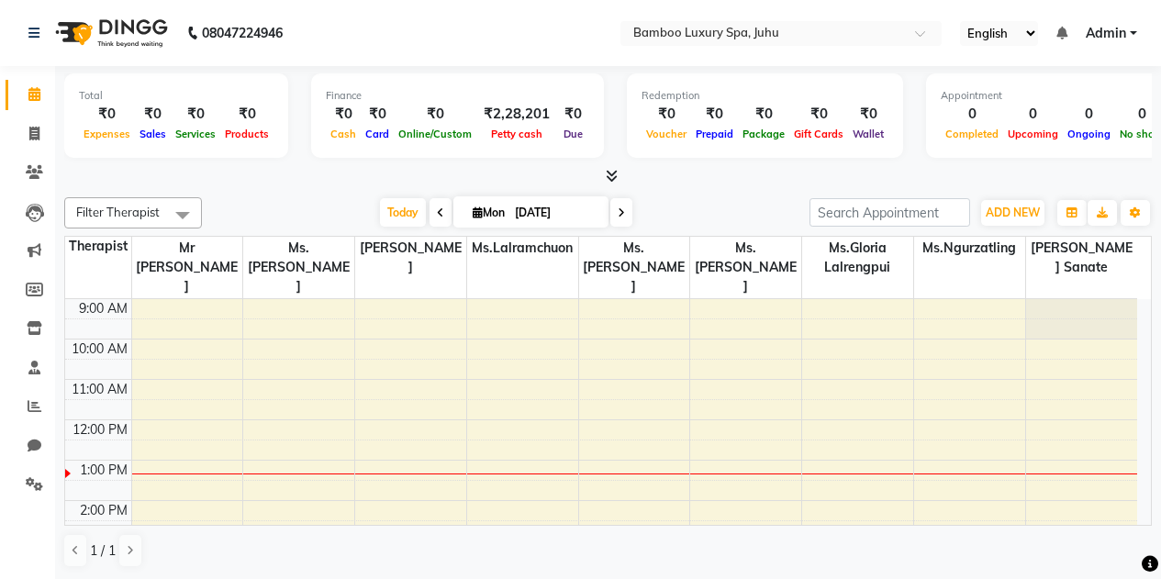
click at [437, 210] on icon at bounding box center [440, 212] width 7 height 11
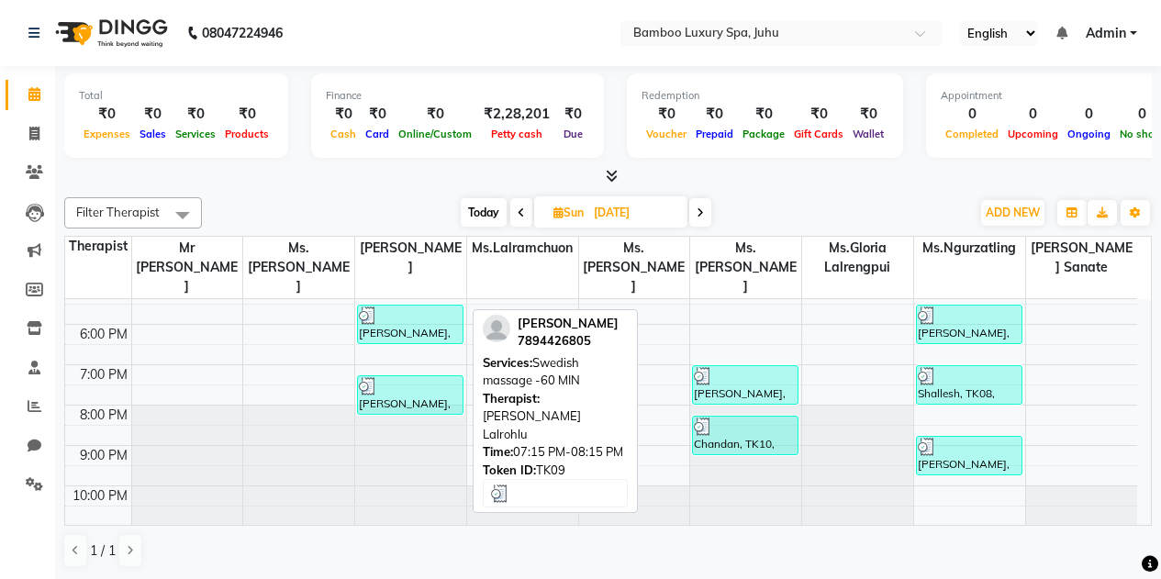
scroll to position [1, 0]
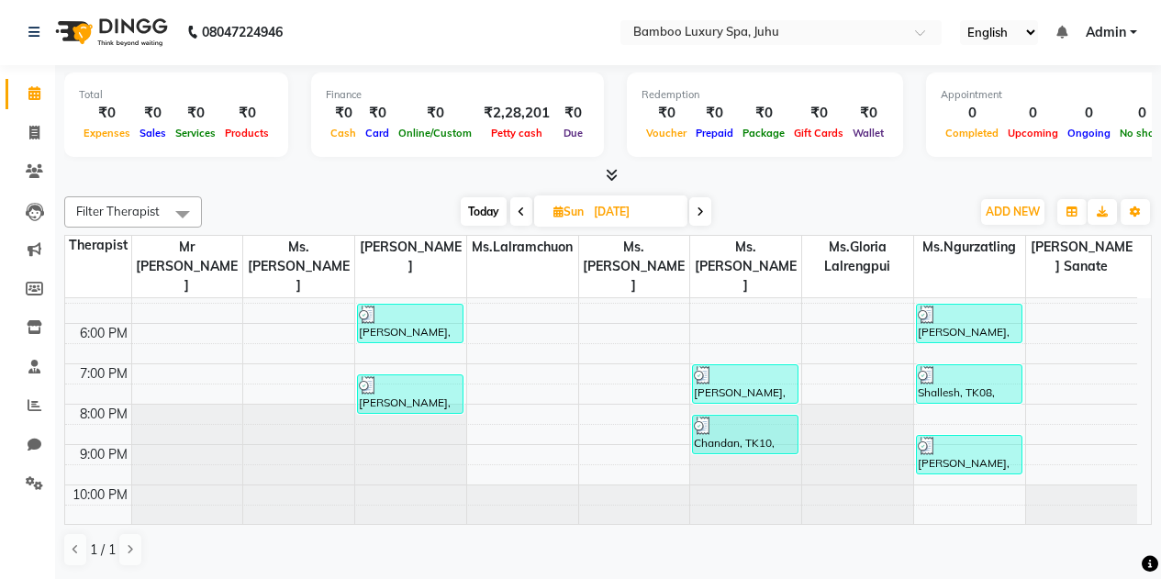
click at [700, 207] on icon at bounding box center [700, 212] width 7 height 11
type input "[DATE]"
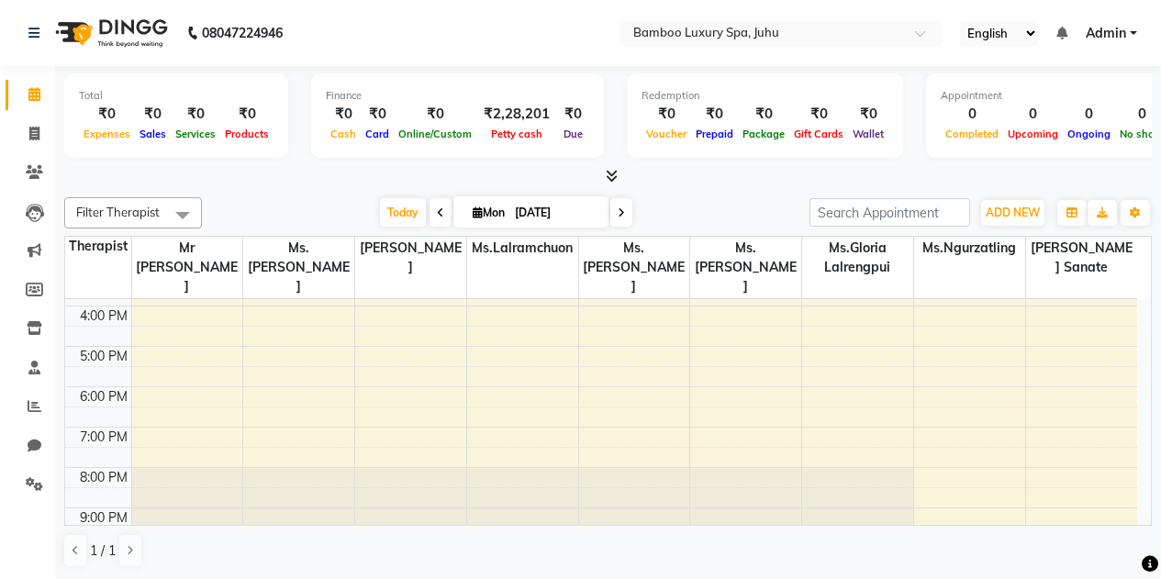
scroll to position [338, 0]
